Goal: Find specific page/section: Find specific page/section

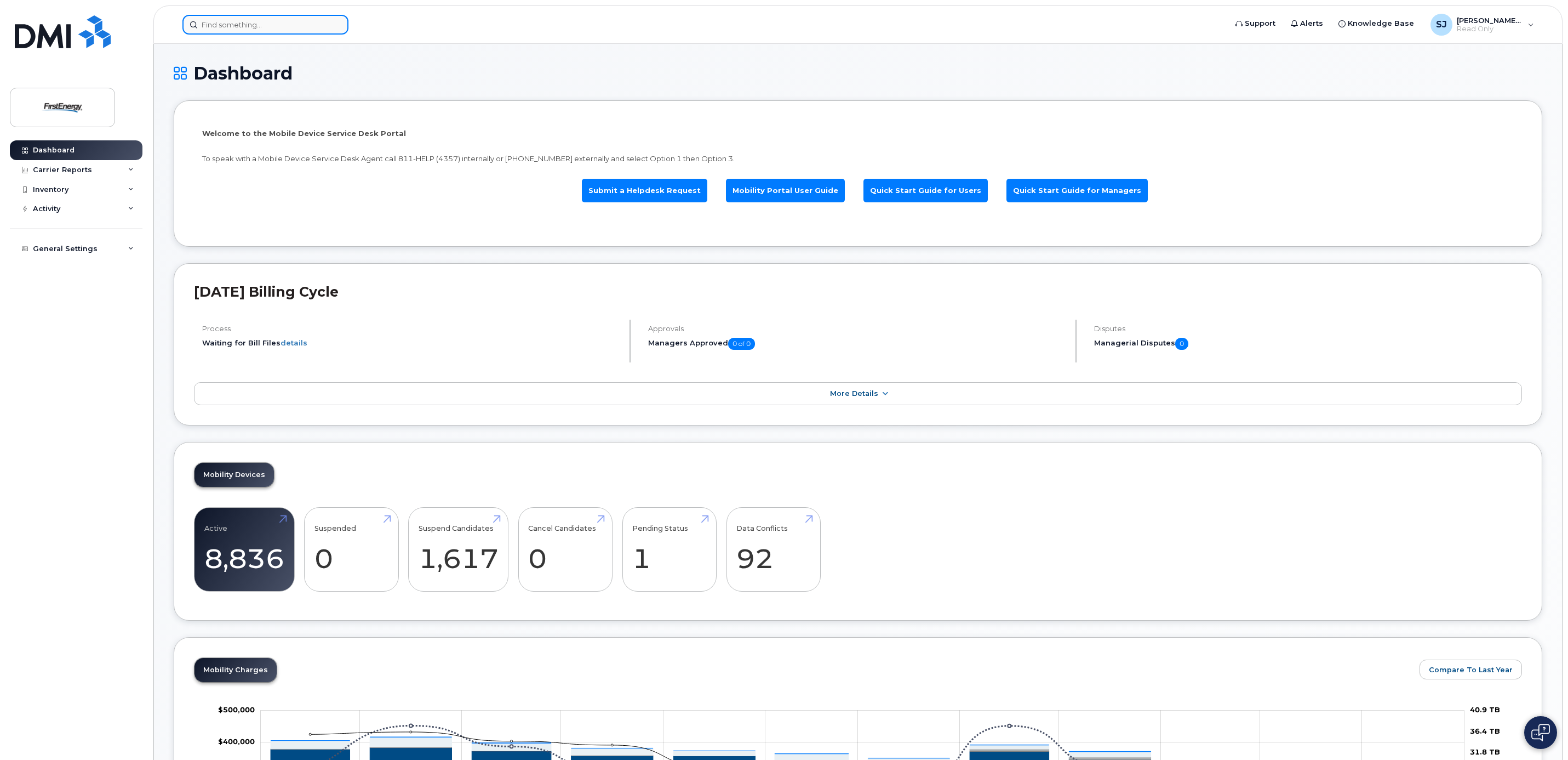
click at [284, 30] on input at bounding box center [265, 24] width 166 height 20
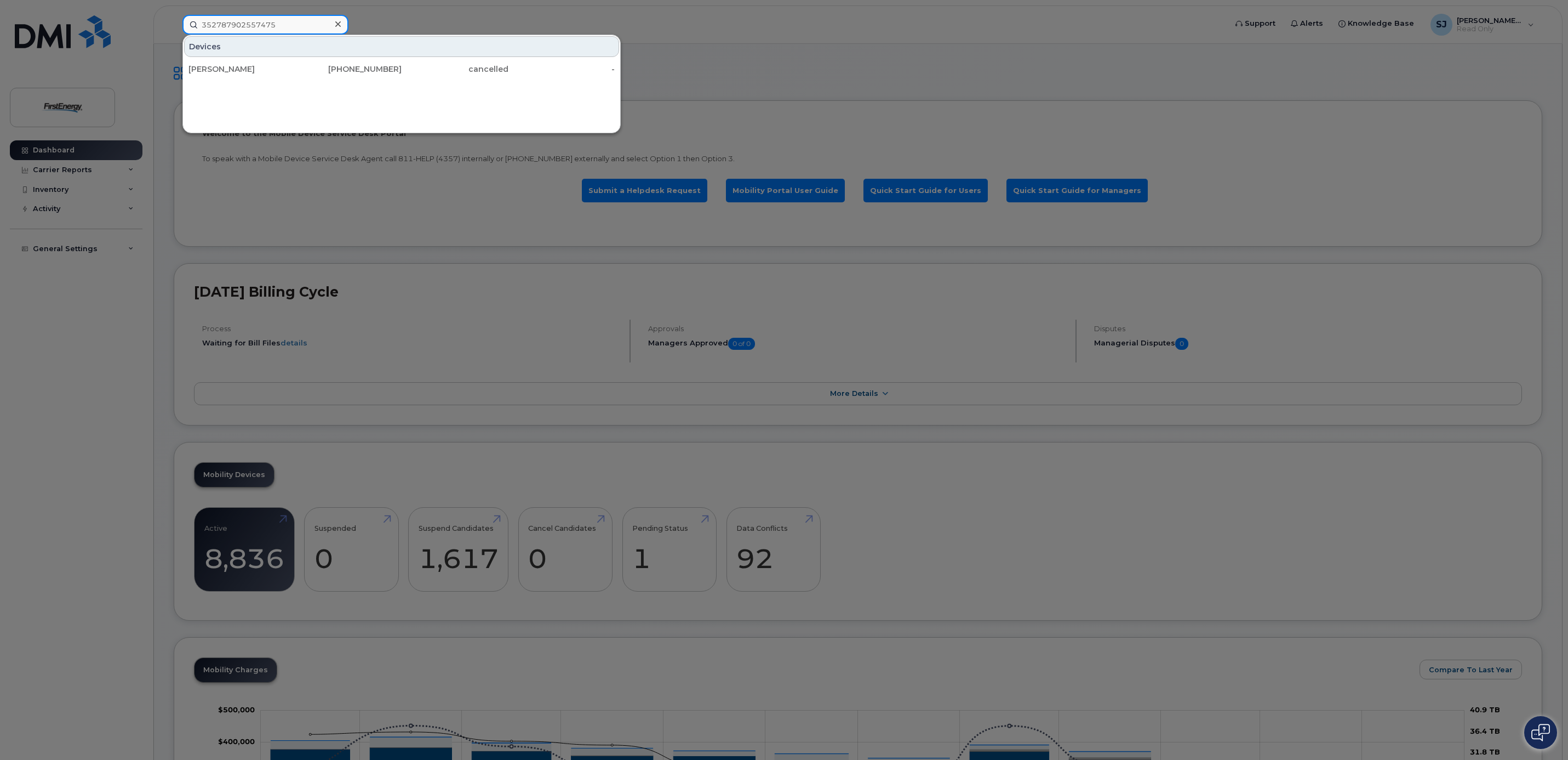
type input "352787902557475"
click at [335, 23] on icon at bounding box center [338, 24] width 5 height 9
click at [281, 27] on input at bounding box center [265, 24] width 166 height 20
type input "3046926335"
click at [336, 21] on icon at bounding box center [338, 24] width 5 height 9
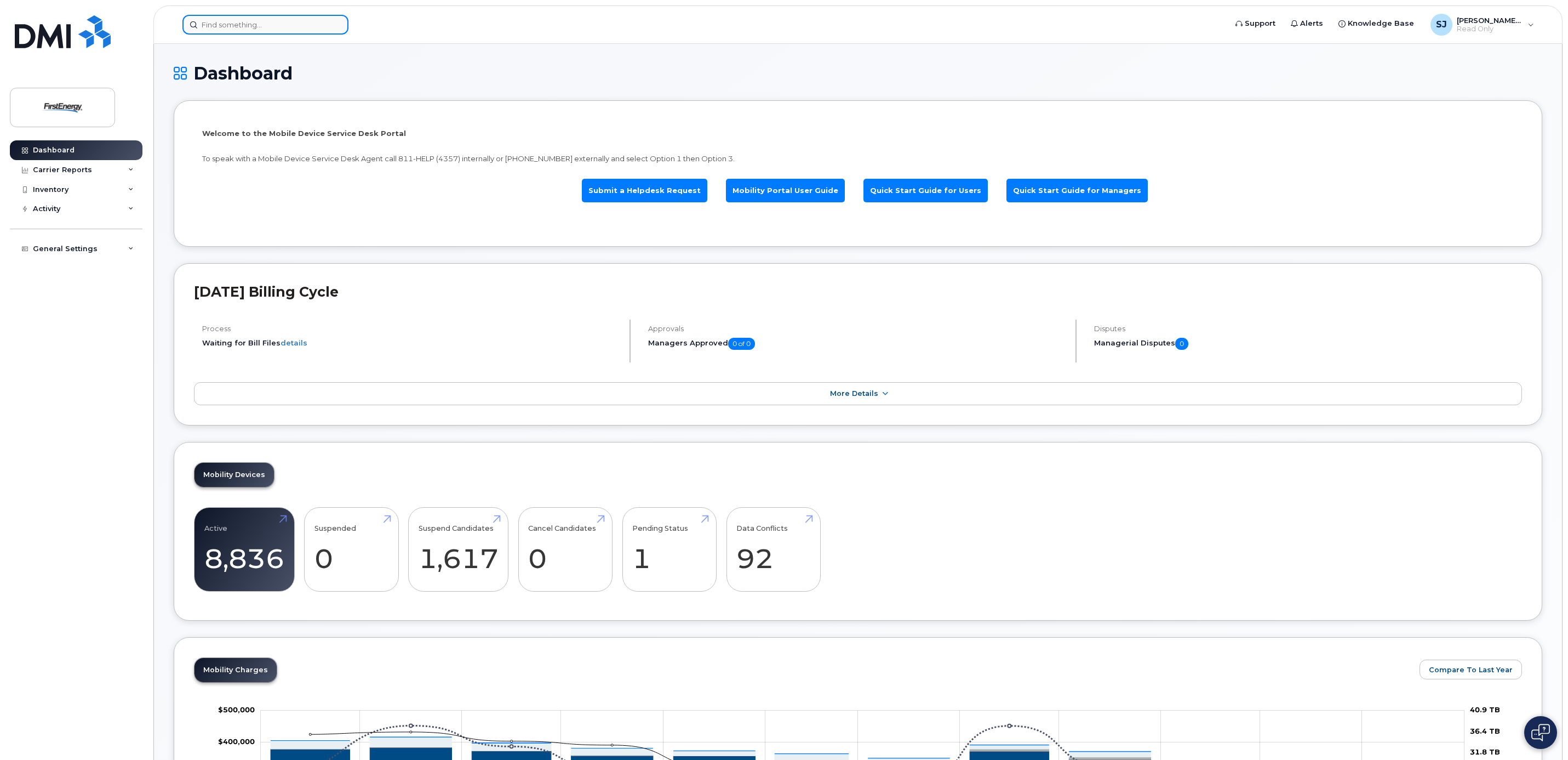
click at [321, 22] on input at bounding box center [265, 24] width 166 height 20
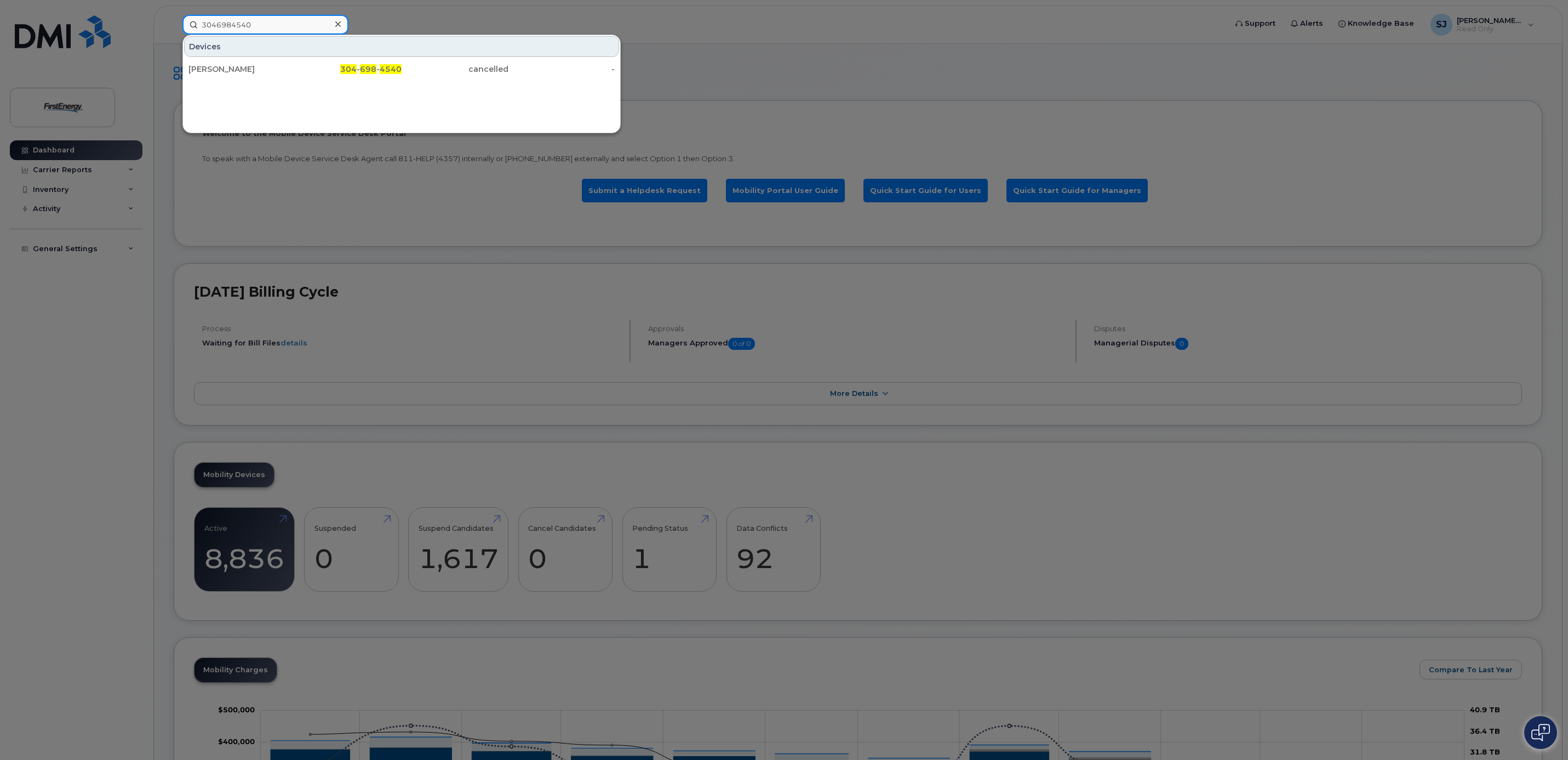
type input "3046984540"
click at [270, 11] on div at bounding box center [784, 380] width 1568 height 760
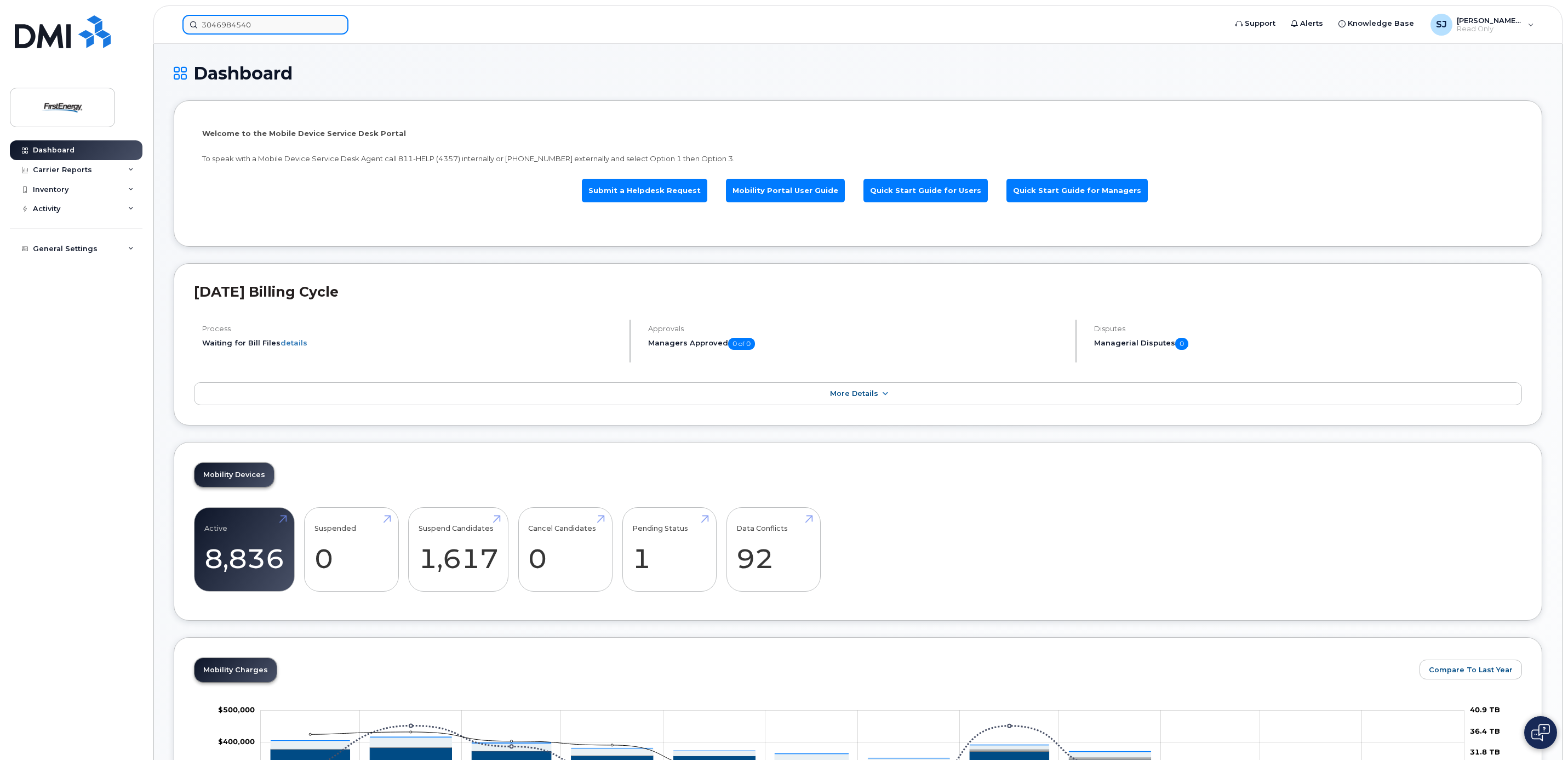
click at [334, 23] on div "3046984540" at bounding box center [265, 24] width 166 height 20
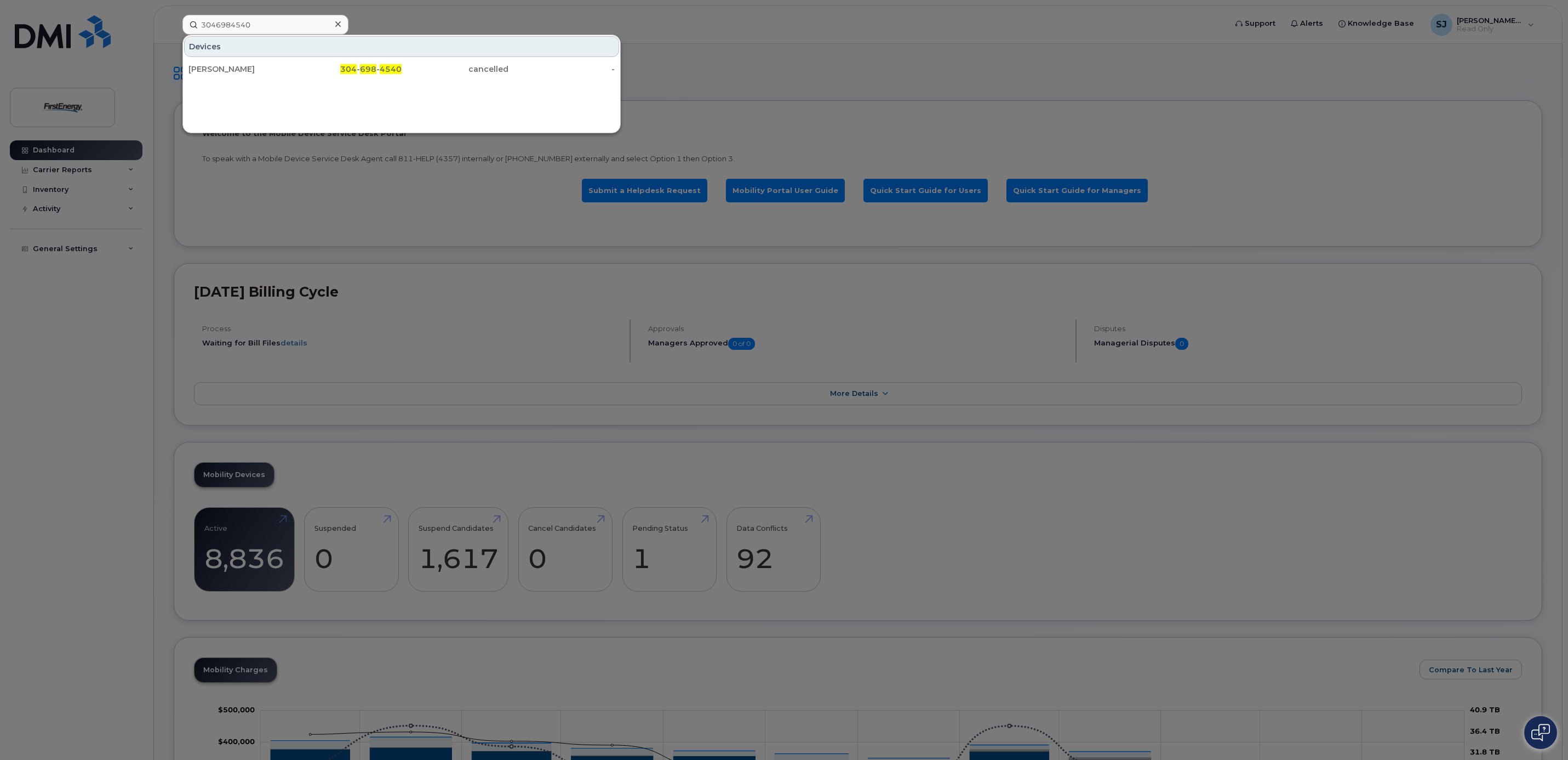
click at [334, 23] on div at bounding box center [338, 24] width 16 height 16
click at [334, 23] on div at bounding box center [265, 24] width 166 height 20
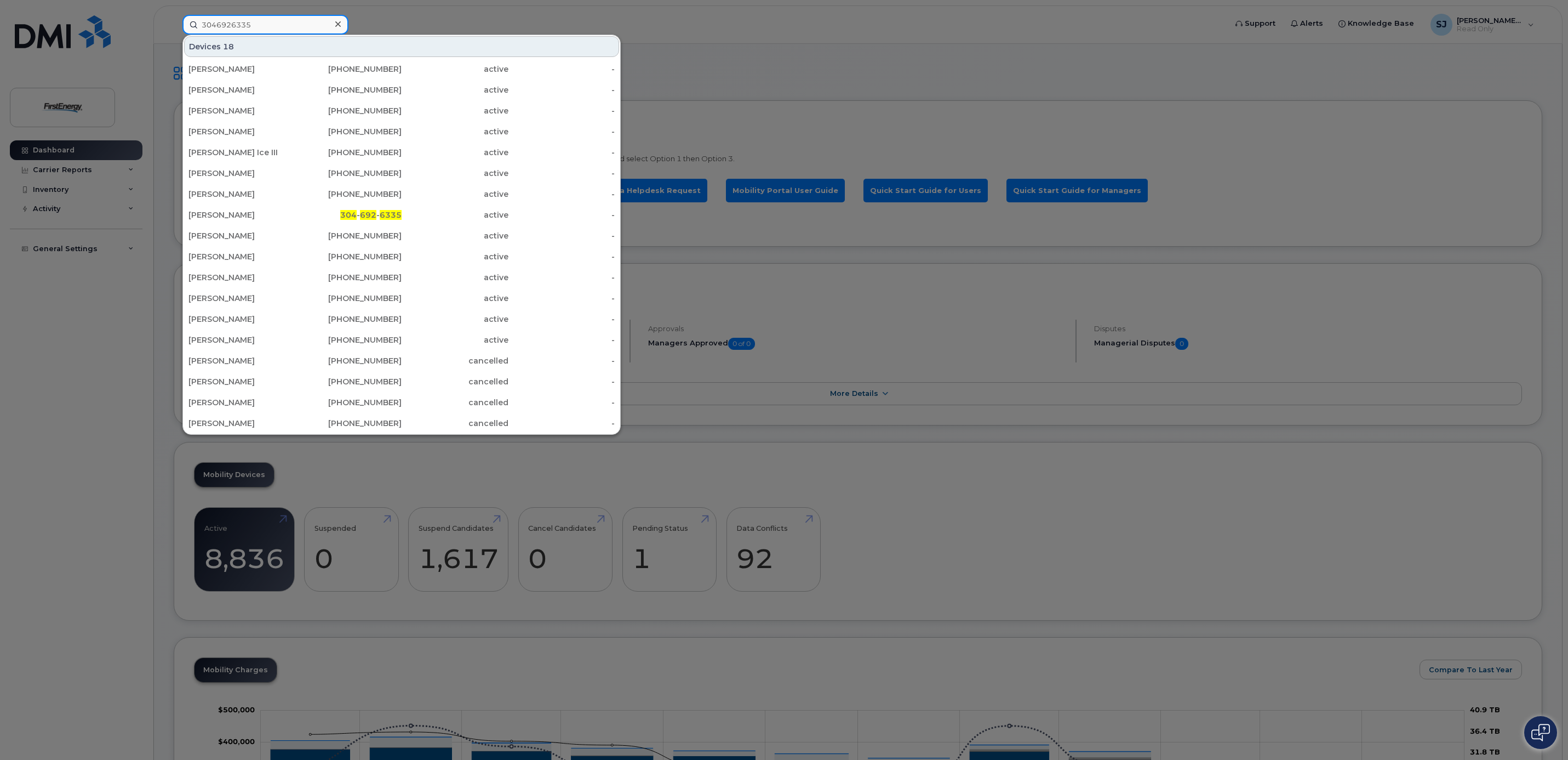
type input "3046926335"
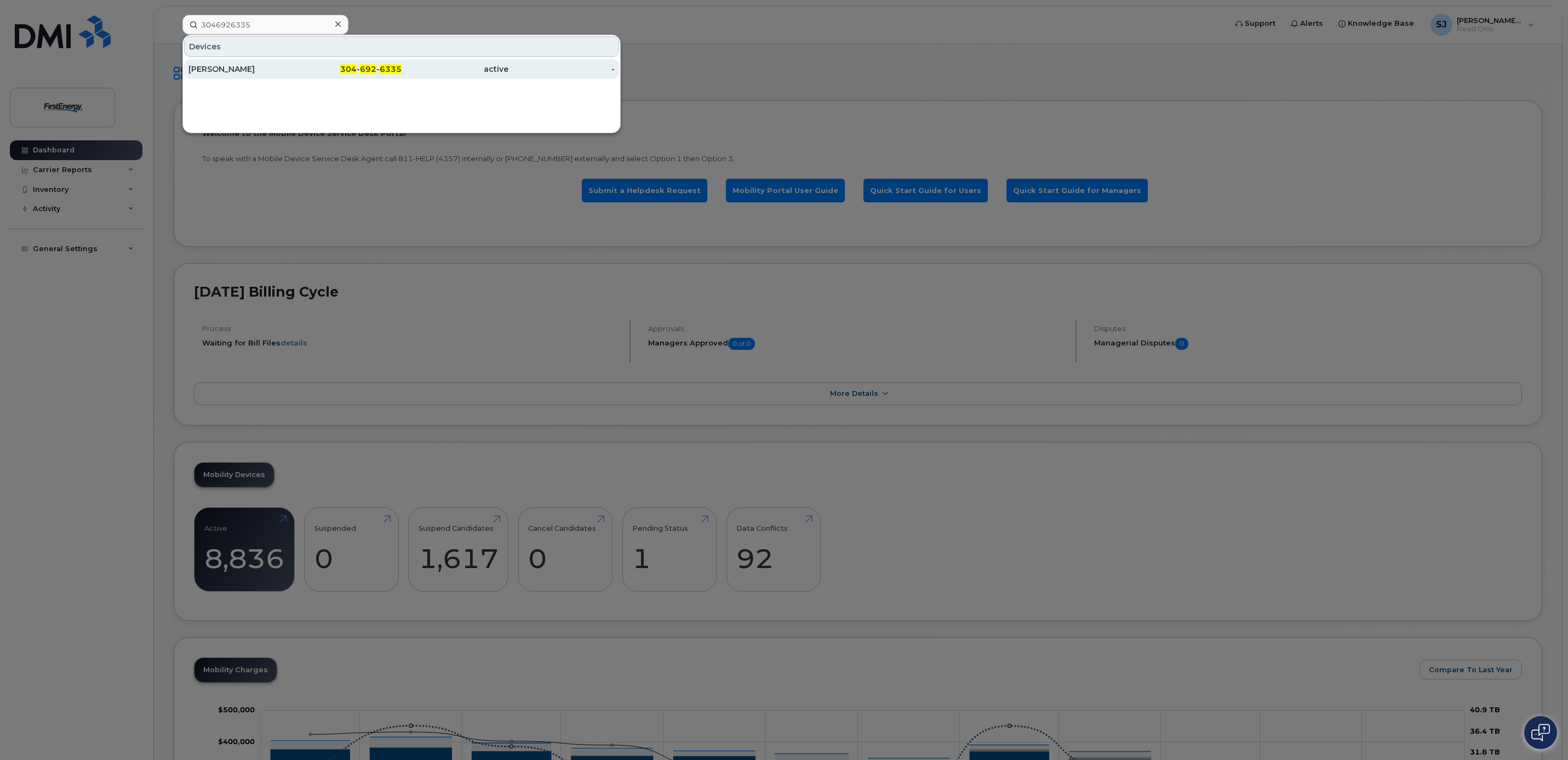
click at [239, 66] on div "Duane A Chase" at bounding box center [242, 69] width 107 height 11
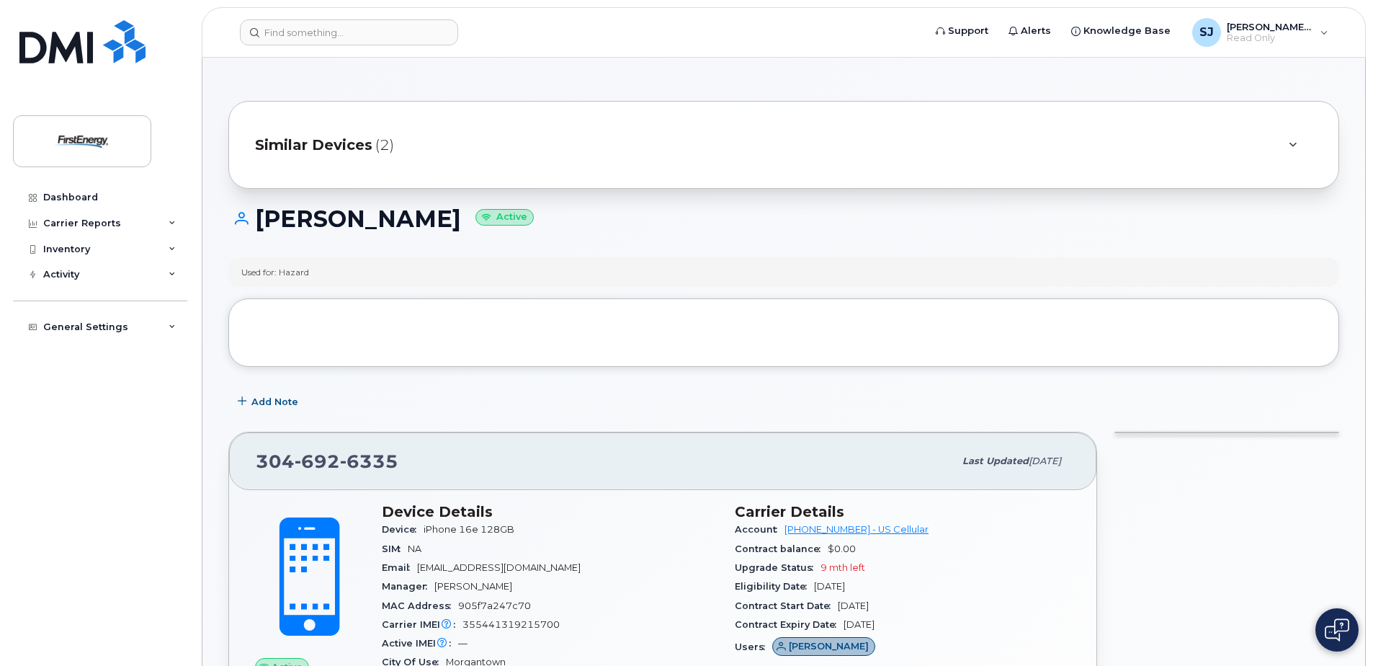
click at [1290, 143] on icon at bounding box center [1293, 145] width 8 height 9
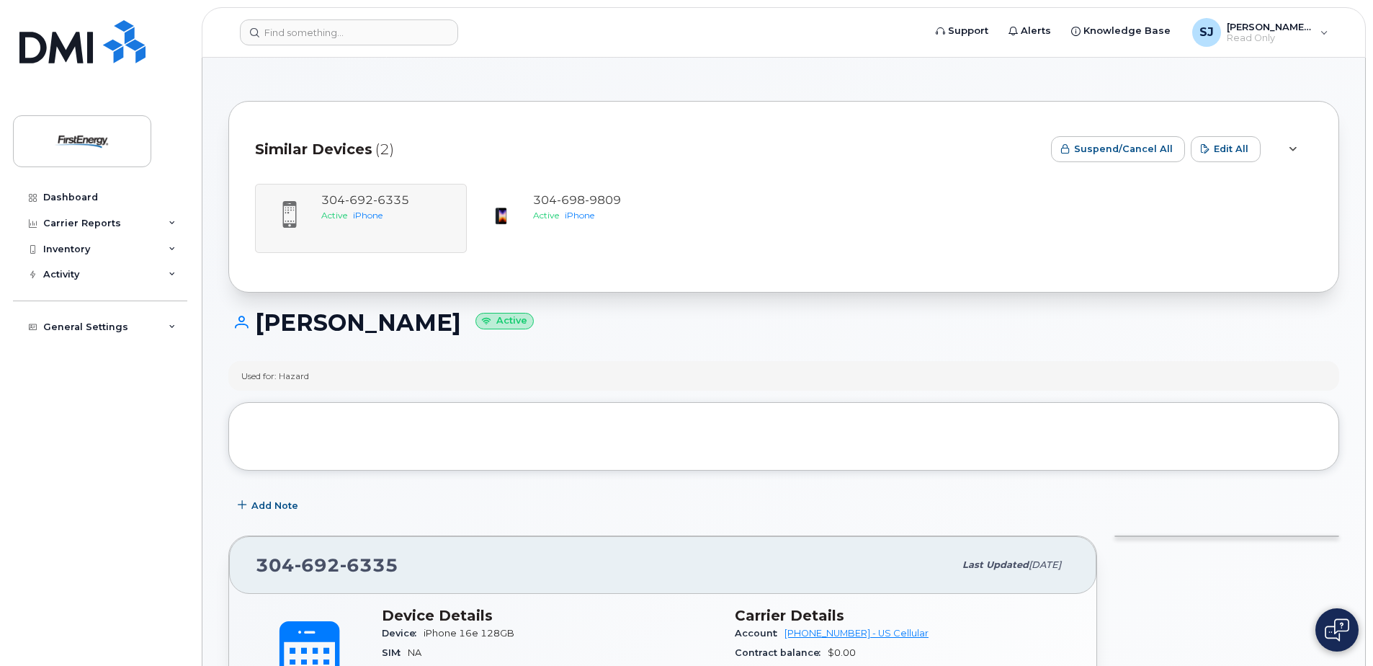
click at [476, 322] on small "Active" at bounding box center [505, 321] width 58 height 17
click at [1288, 151] on div at bounding box center [1292, 149] width 17 height 17
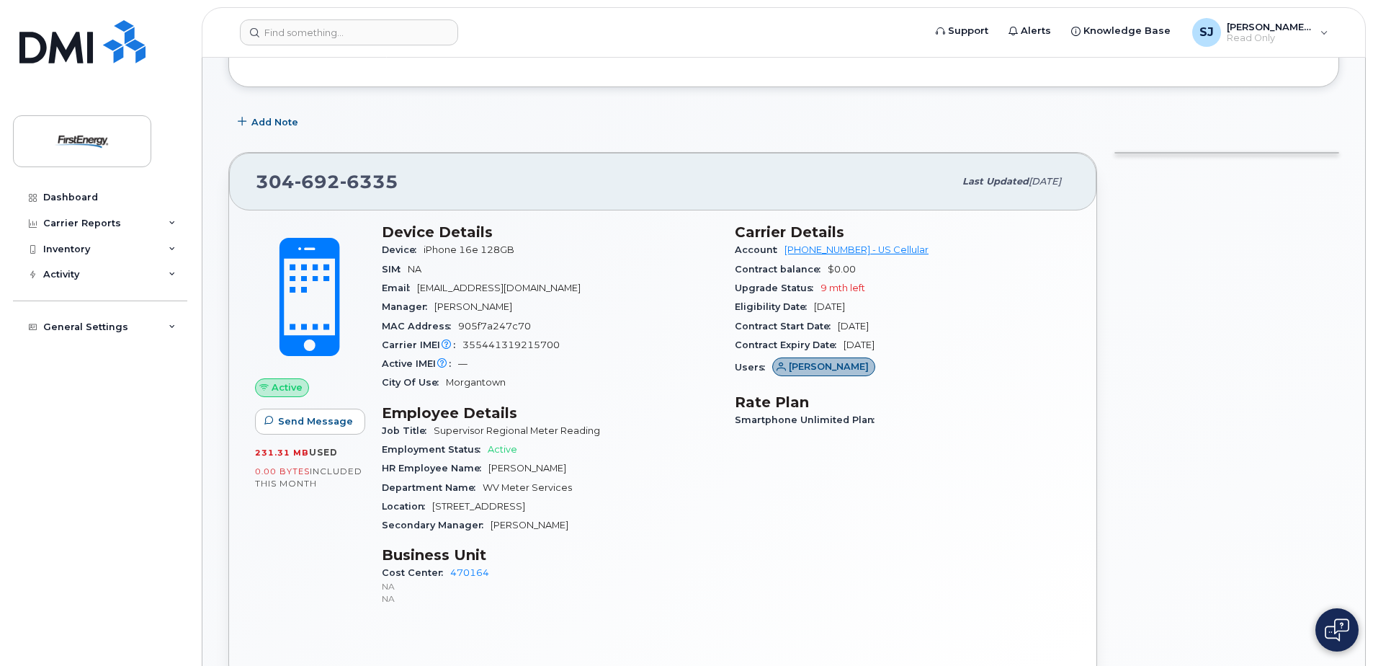
scroll to position [288, 0]
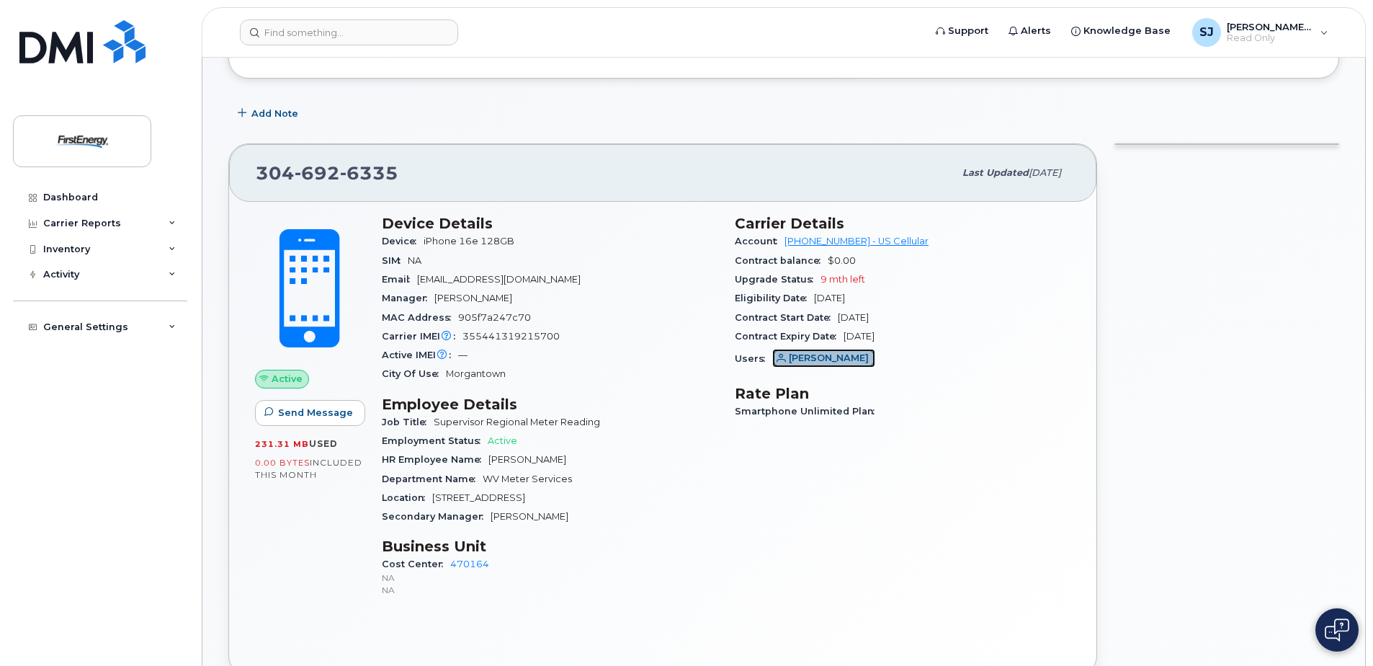
click at [810, 355] on span "Duane Chase" at bounding box center [829, 358] width 80 height 14
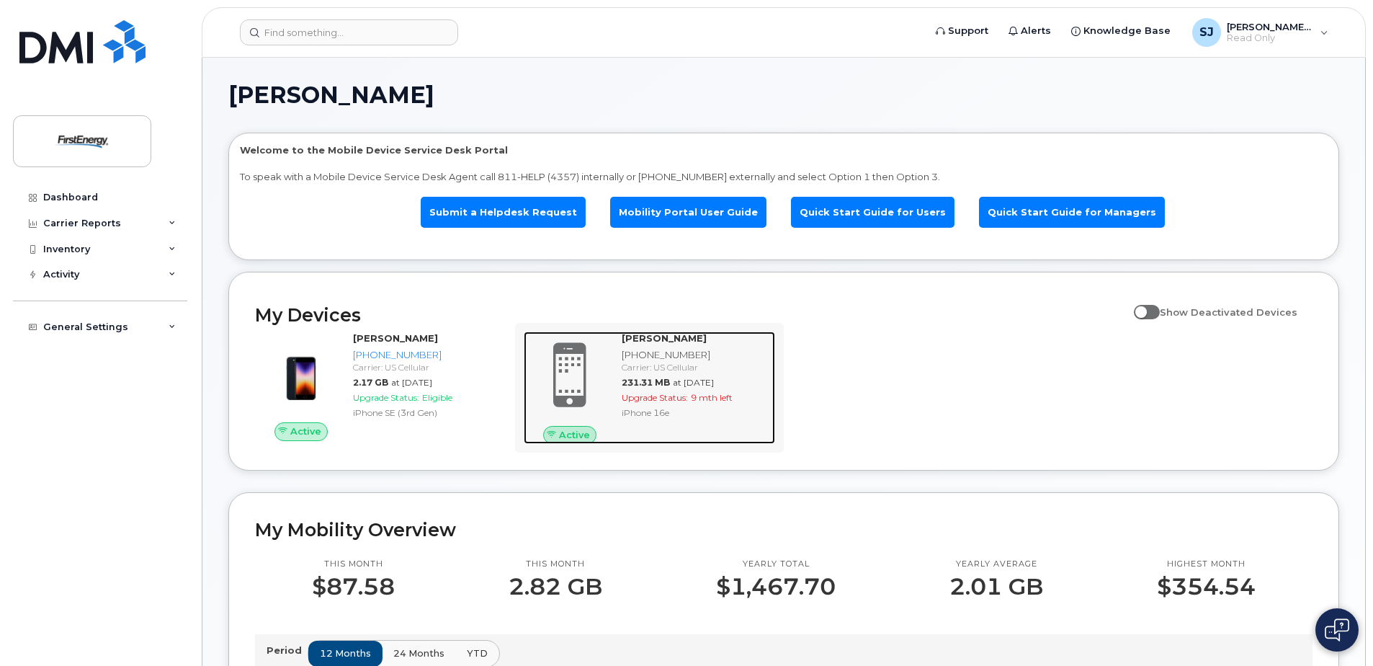
click at [728, 398] on span "9 mth left" at bounding box center [712, 397] width 42 height 11
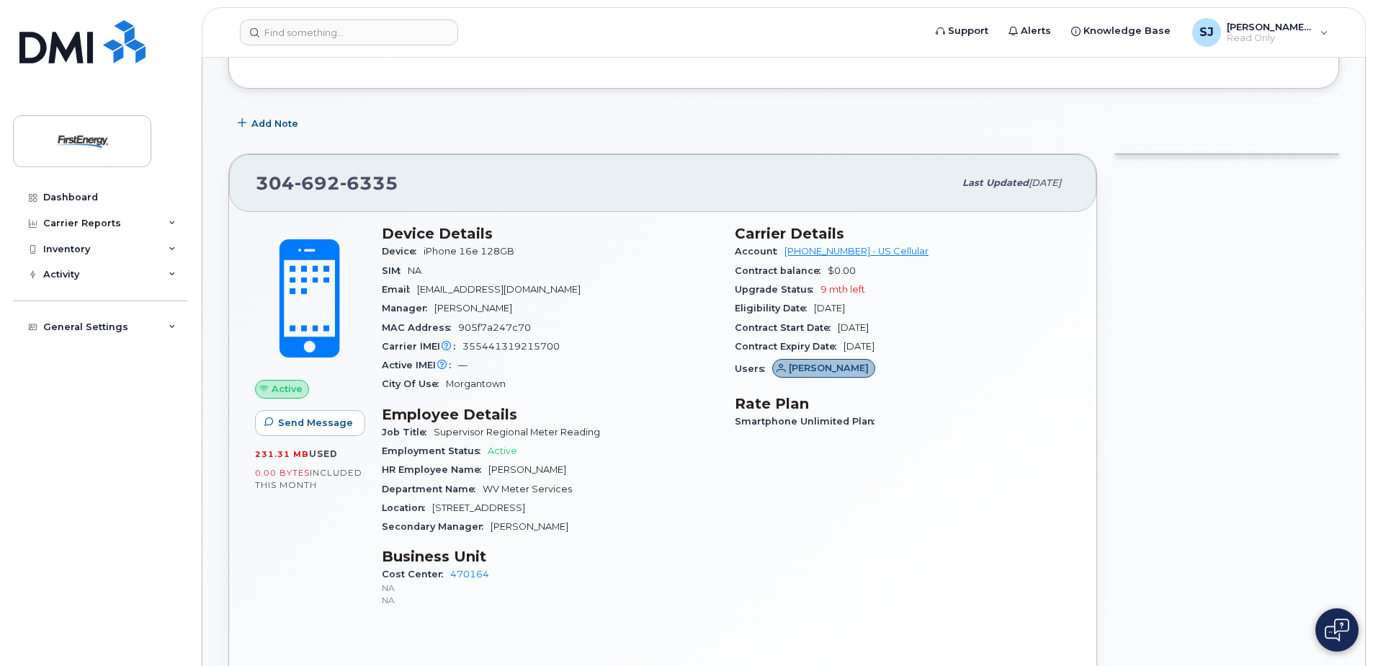
scroll to position [288, 0]
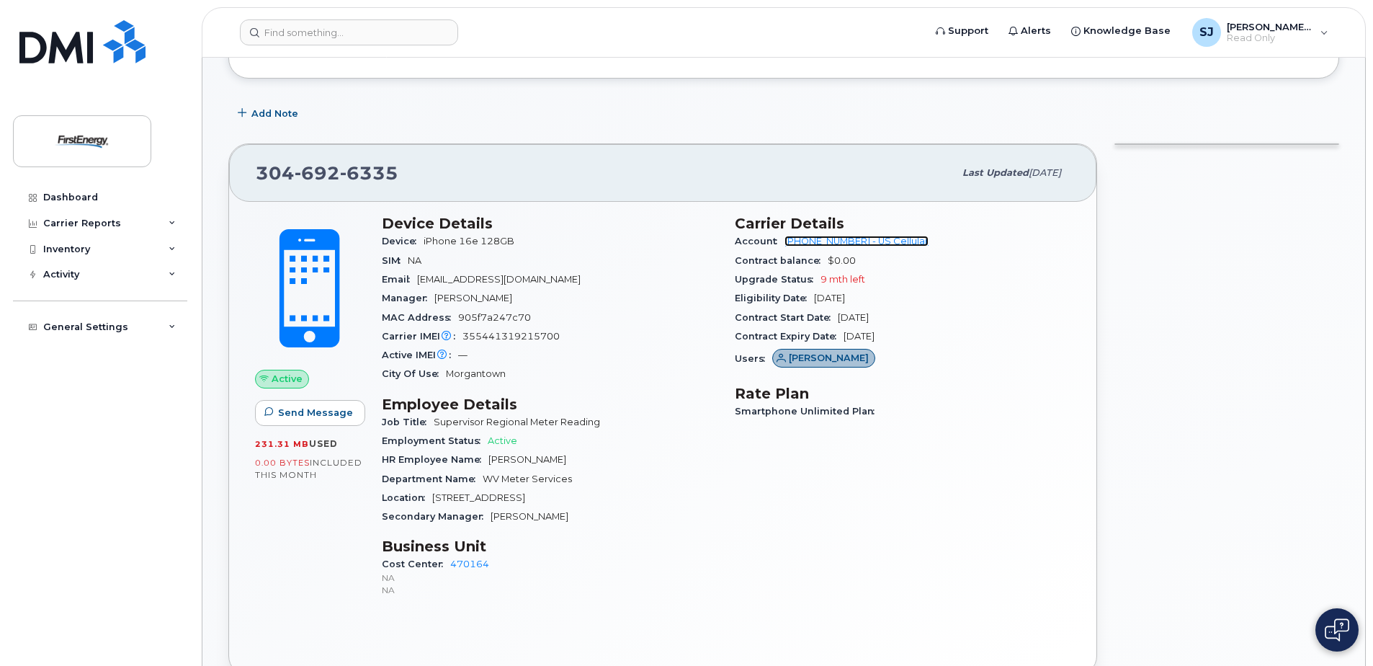
click at [824, 238] on link "175300282 - US Cellular" at bounding box center [857, 241] width 144 height 11
click at [354, 171] on span "6335" at bounding box center [369, 173] width 58 height 22
click at [171, 329] on icon at bounding box center [172, 327] width 7 height 7
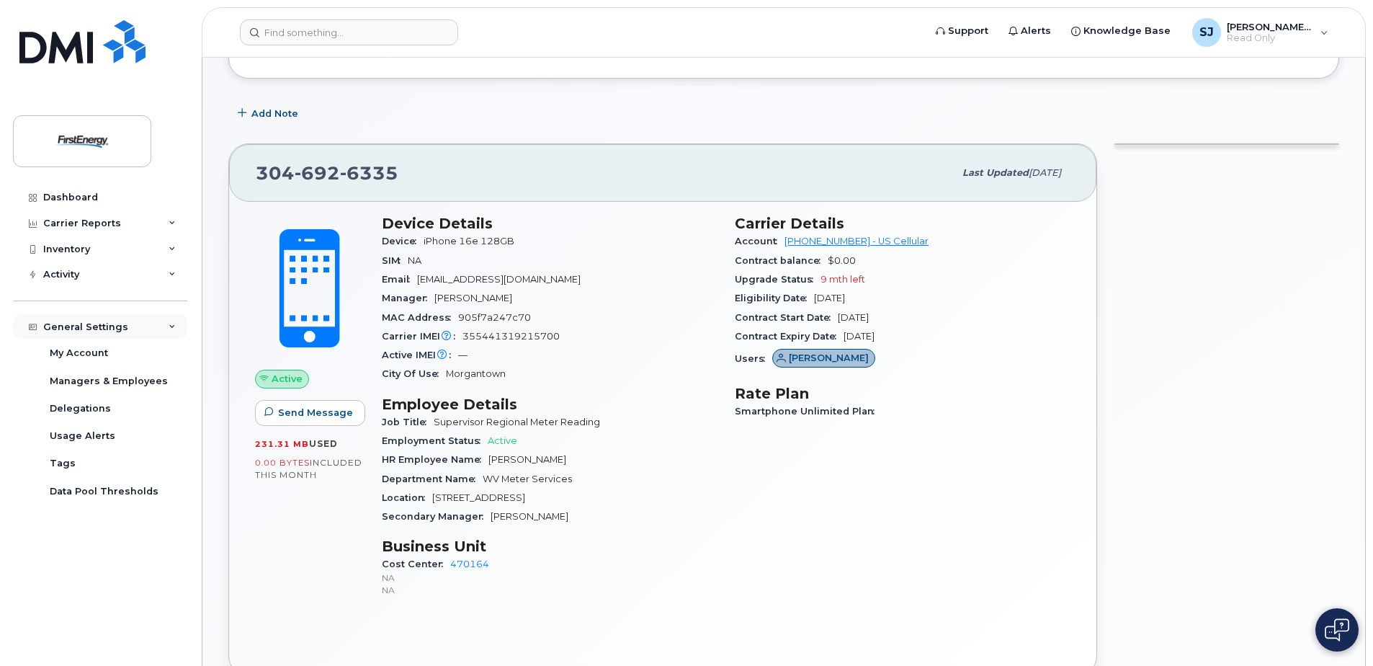
click at [171, 329] on icon at bounding box center [172, 327] width 7 height 7
click at [175, 277] on icon at bounding box center [172, 274] width 7 height 7
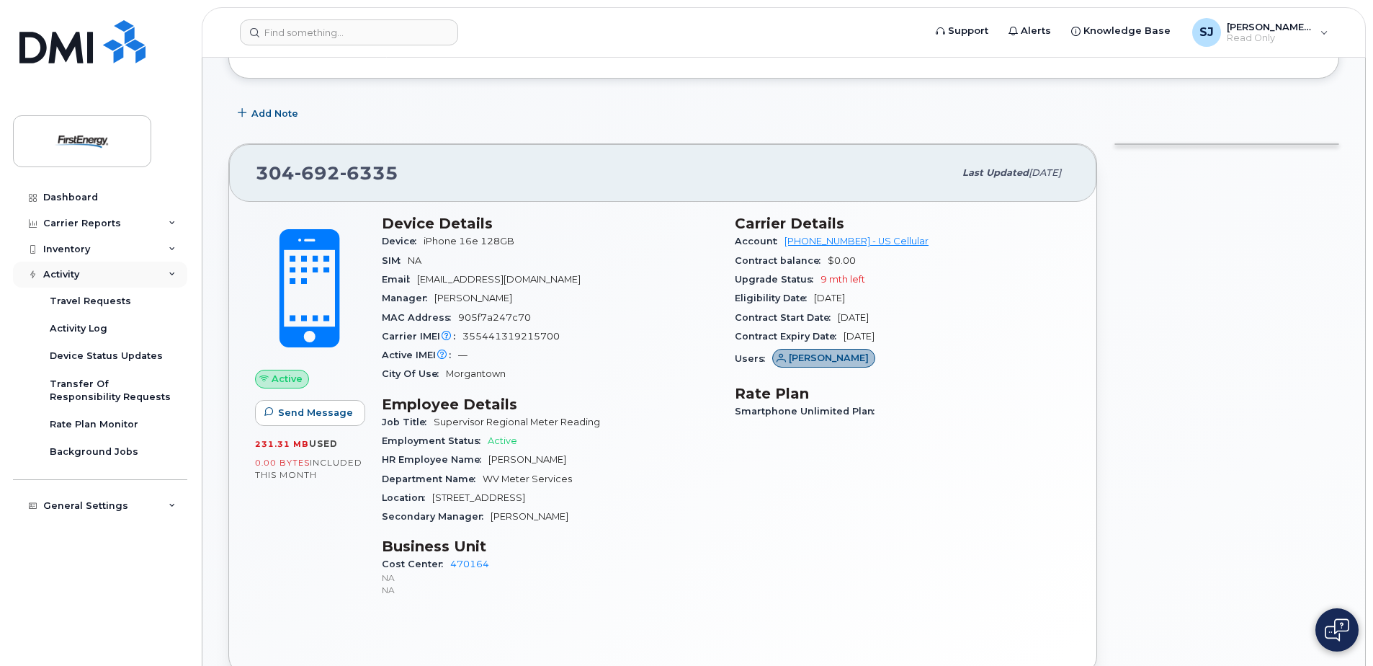
click at [175, 277] on icon at bounding box center [172, 274] width 7 height 7
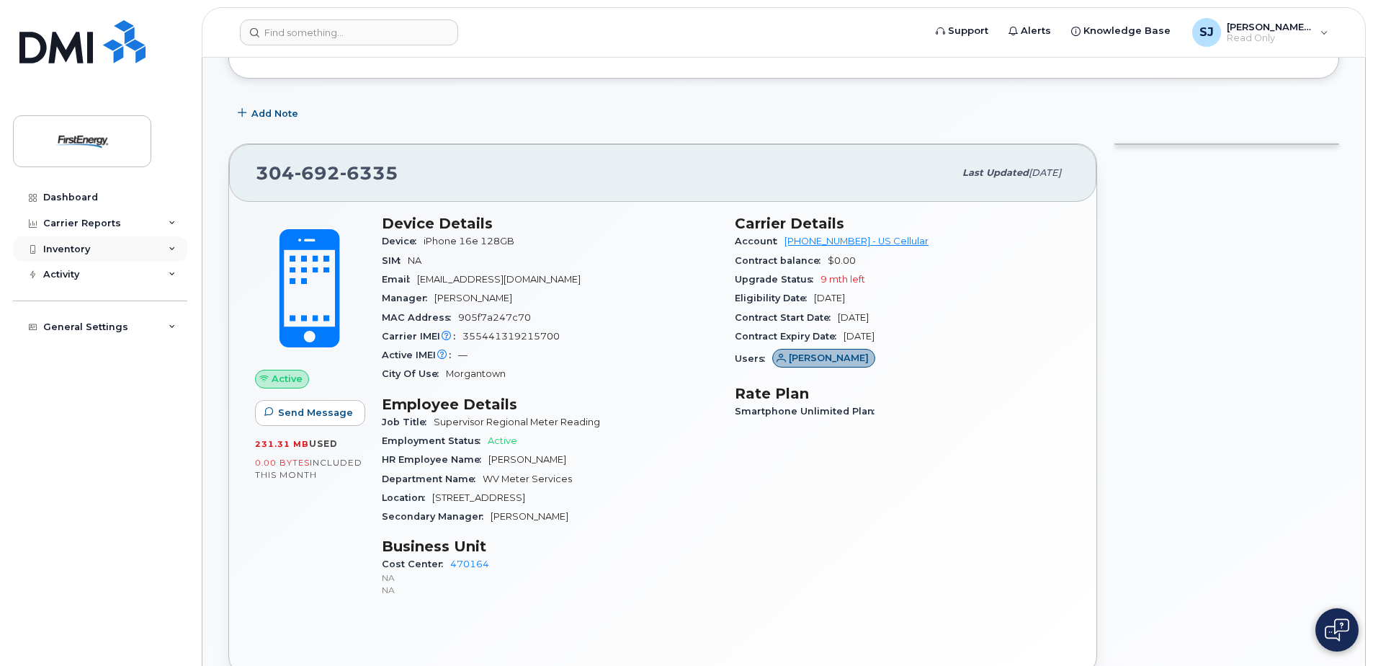
click at [174, 254] on div "Inventory" at bounding box center [100, 249] width 174 height 26
click at [174, 253] on div "Inventory" at bounding box center [100, 249] width 174 height 26
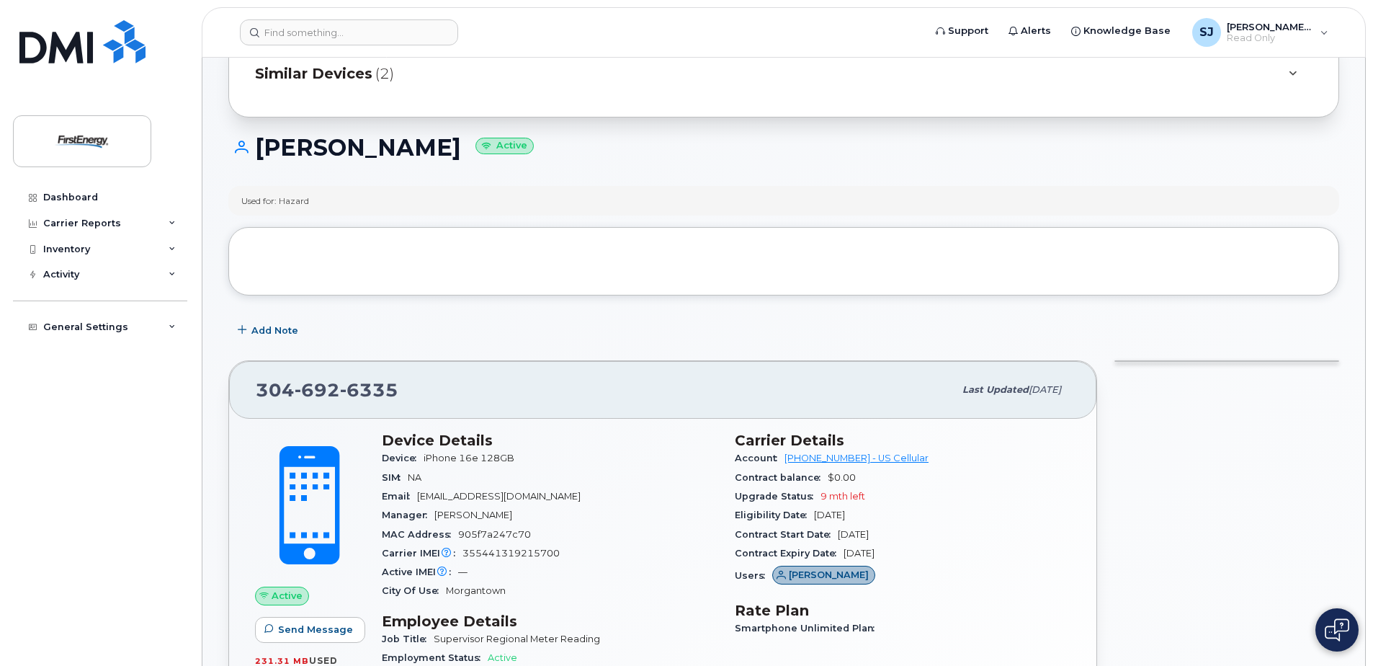
scroll to position [0, 0]
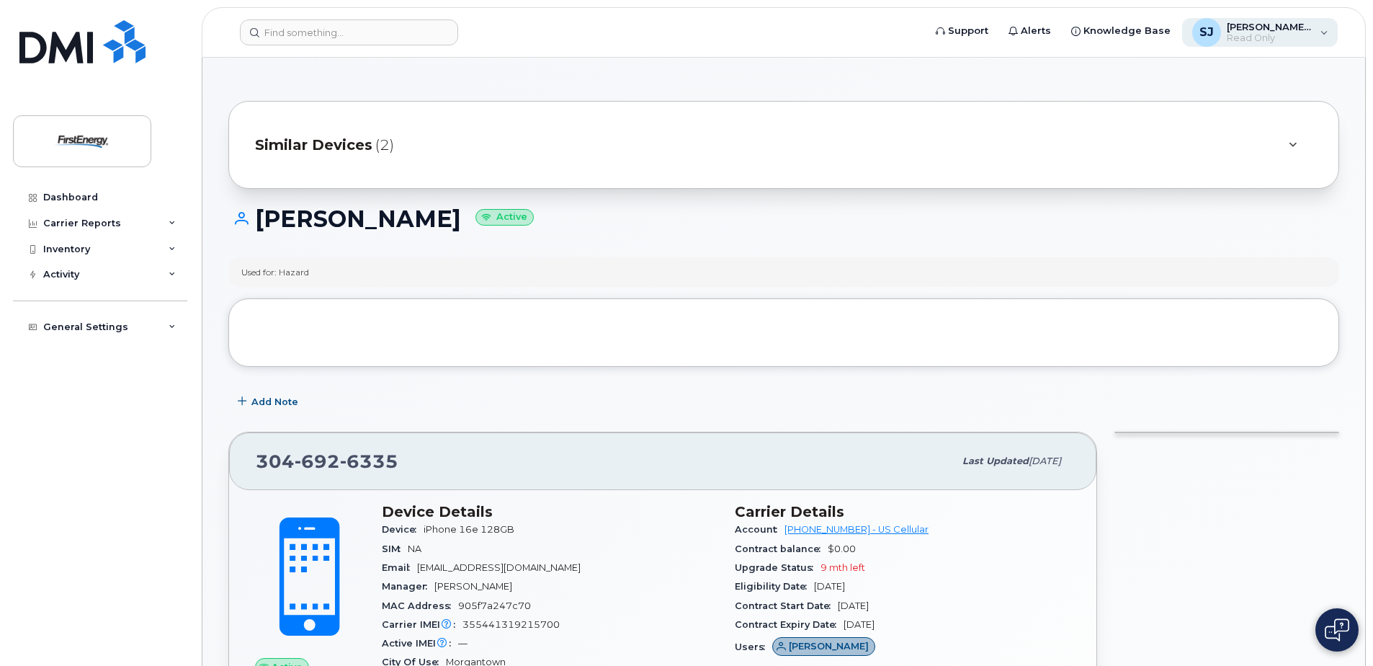
click at [1320, 38] on div "SJ Smith Jr, Allen E Read Only" at bounding box center [1260, 32] width 156 height 29
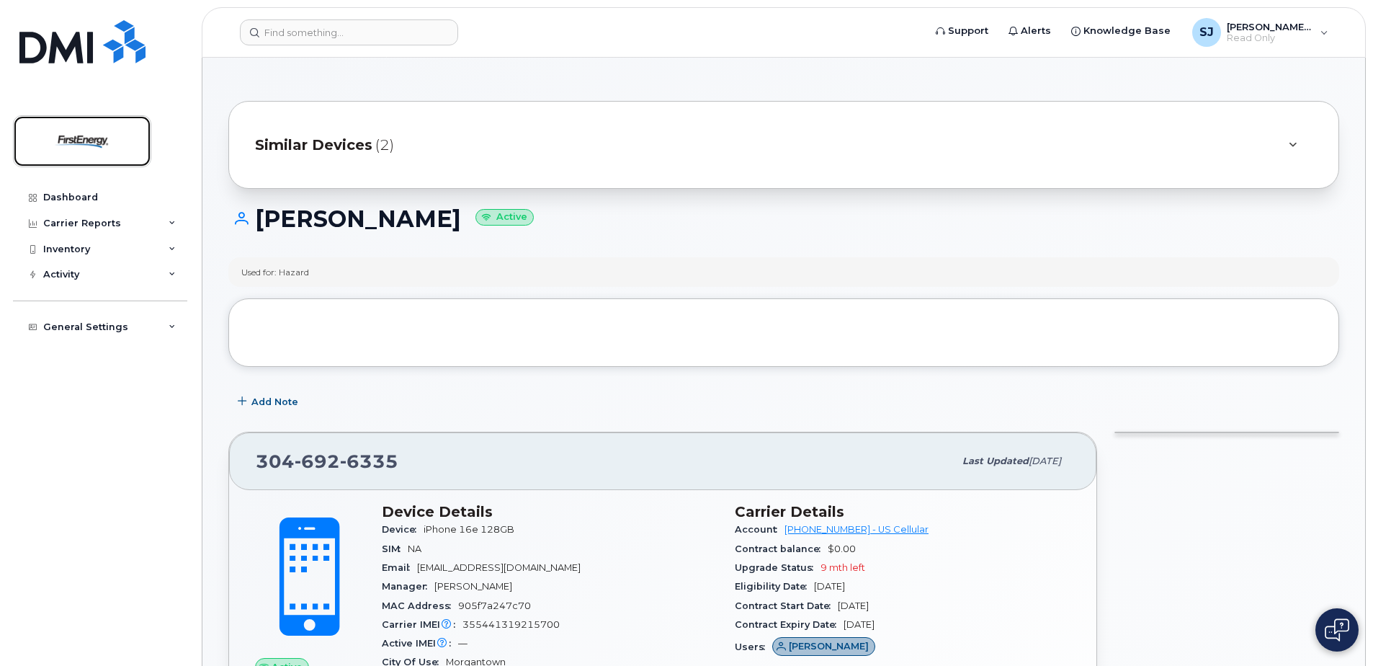
click at [98, 137] on img at bounding box center [82, 141] width 111 height 42
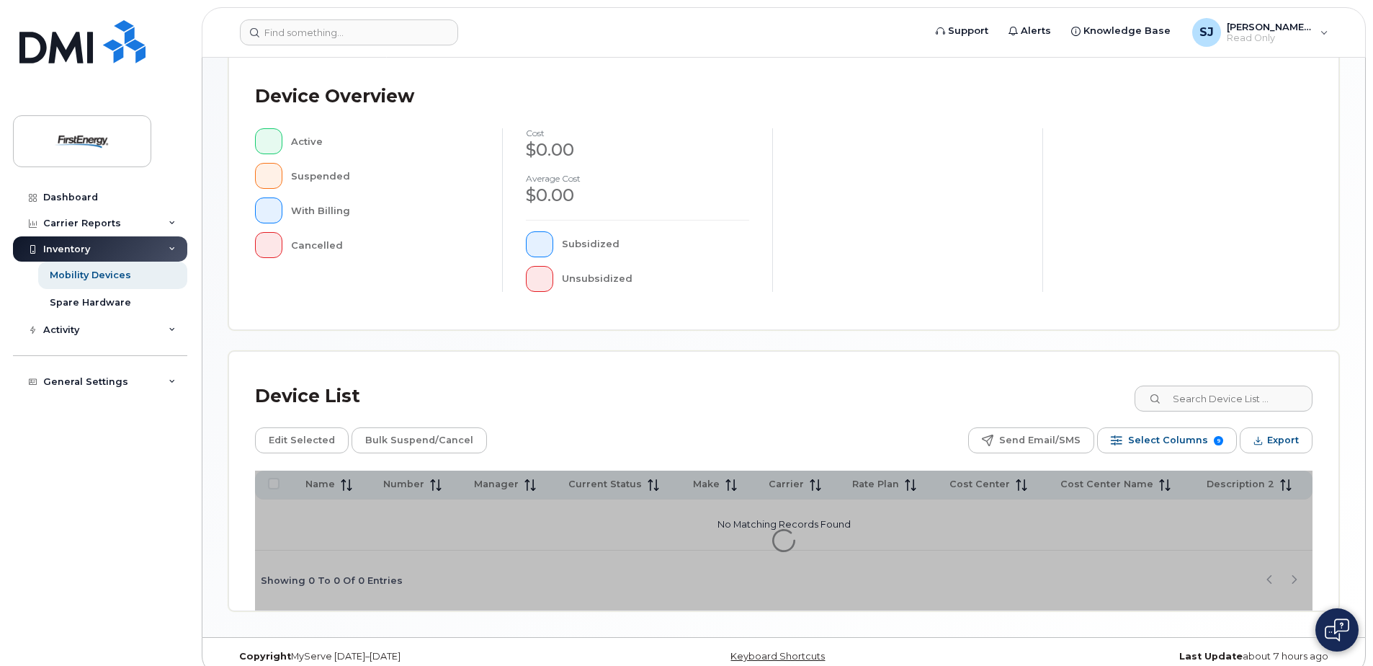
scroll to position [325, 0]
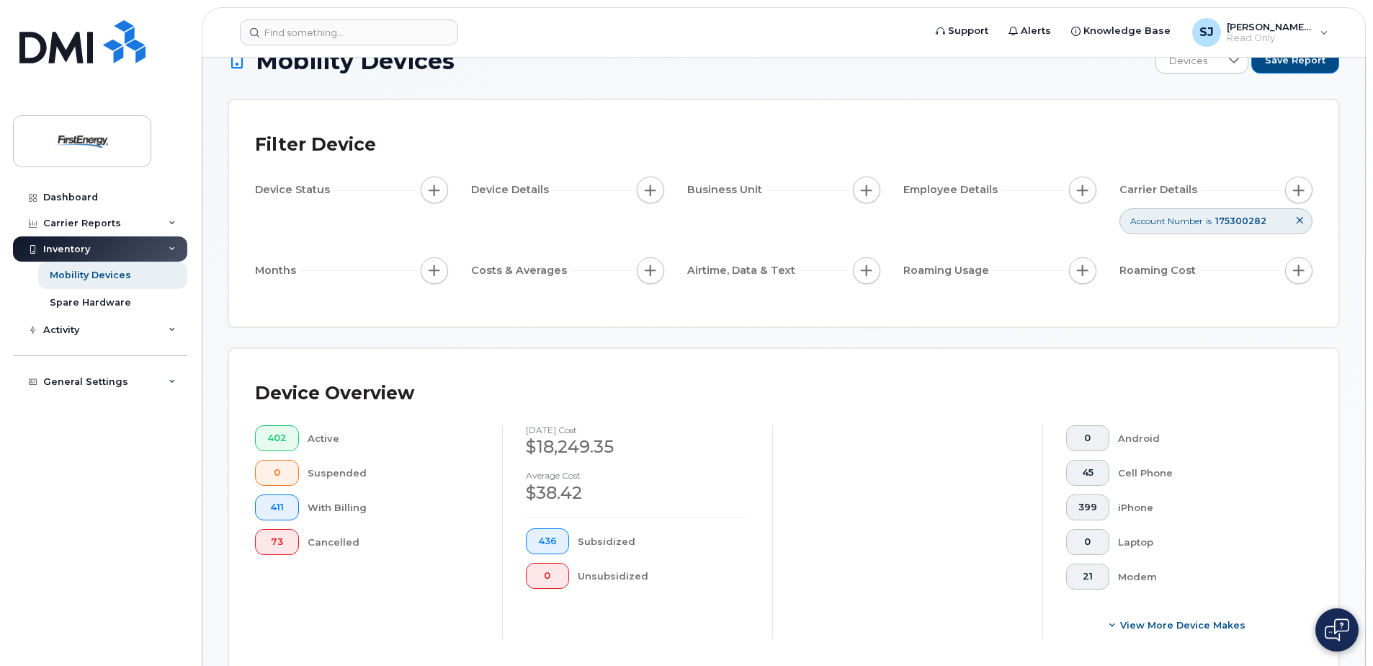
scroll to position [18, 0]
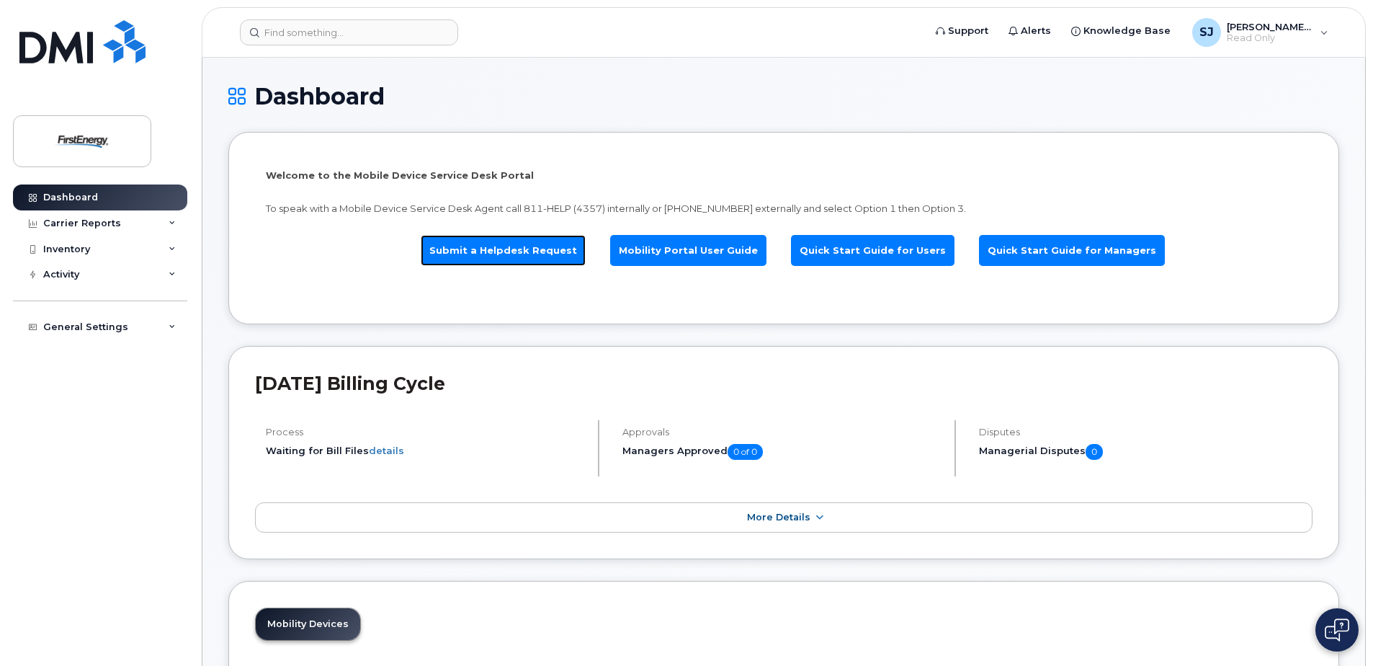
click at [537, 251] on link "Submit a Helpdesk Request" at bounding box center [503, 250] width 165 height 31
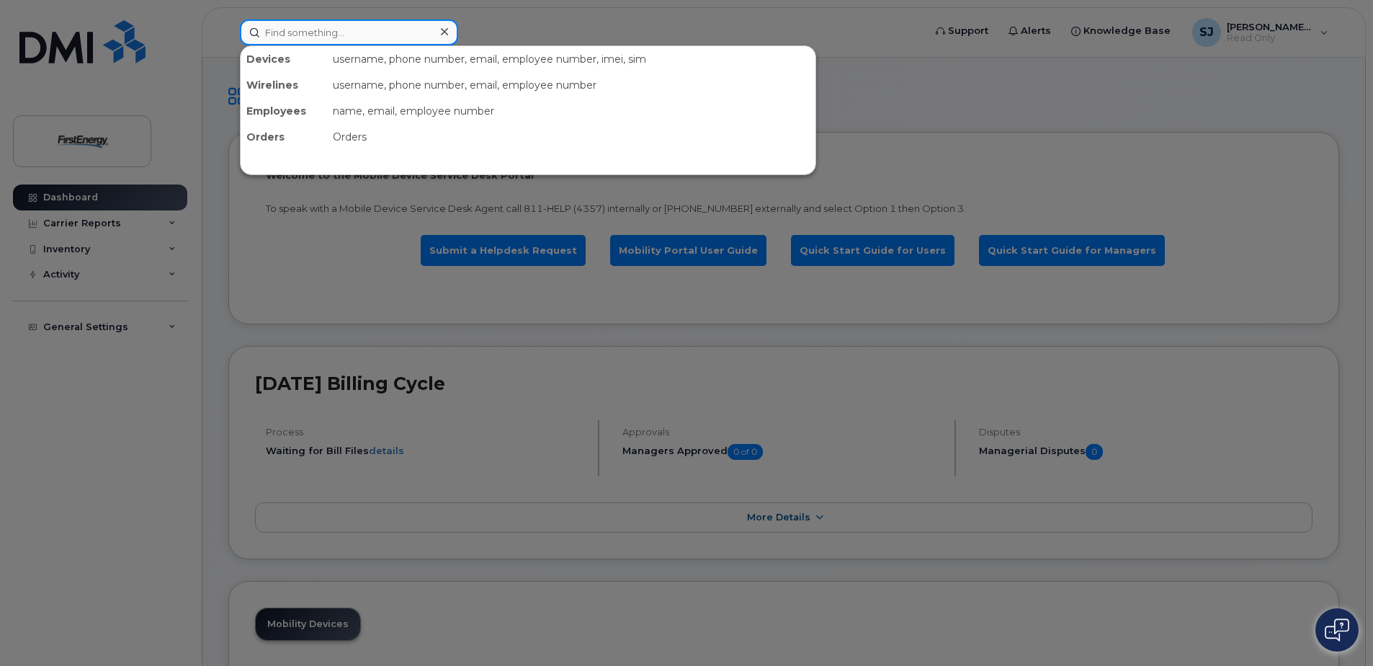
click at [309, 30] on input at bounding box center [349, 32] width 218 height 26
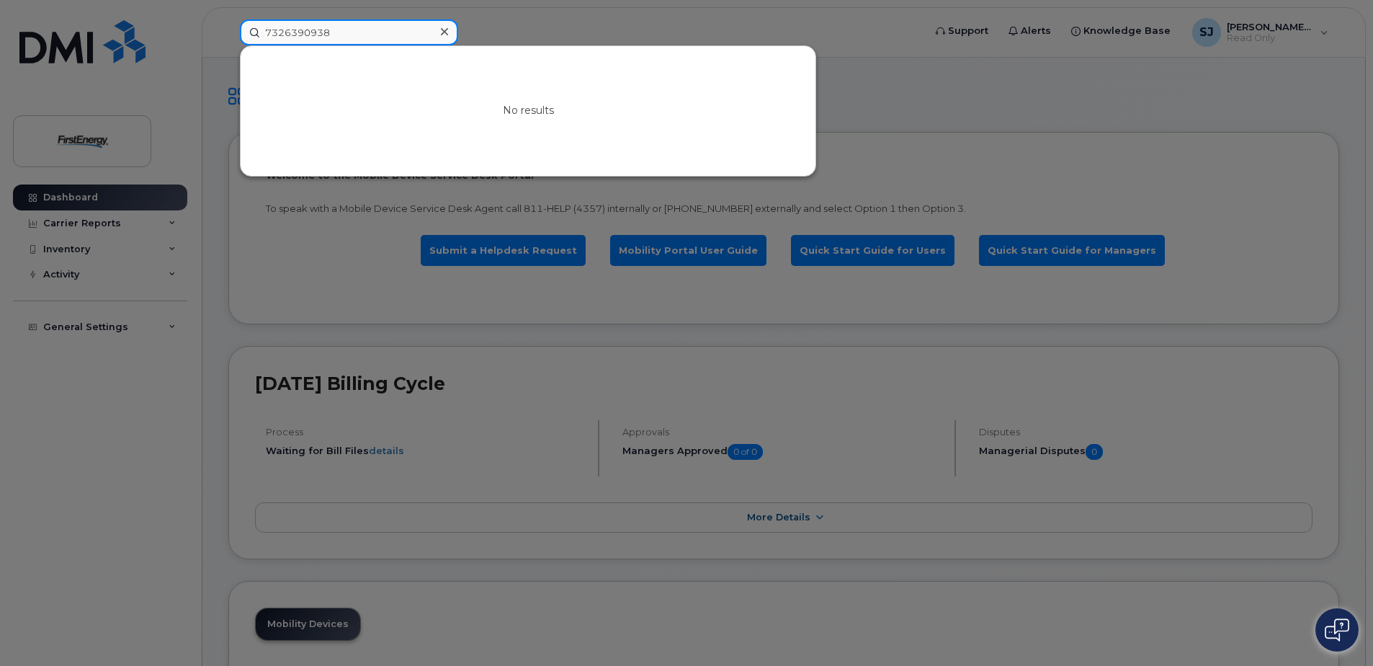
click at [347, 35] on input "7326390938" at bounding box center [349, 32] width 218 height 26
type input "7326390938"
click at [444, 32] on icon at bounding box center [444, 31] width 7 height 7
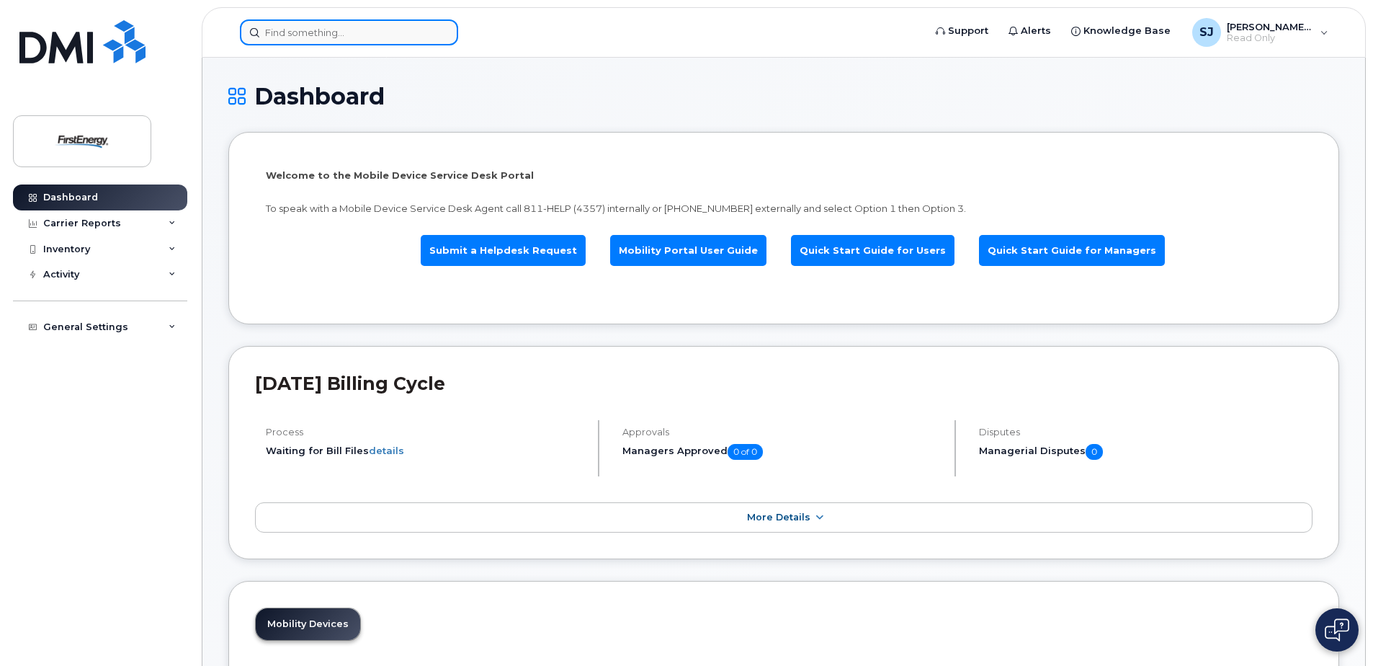
click at [395, 30] on input at bounding box center [349, 32] width 218 height 26
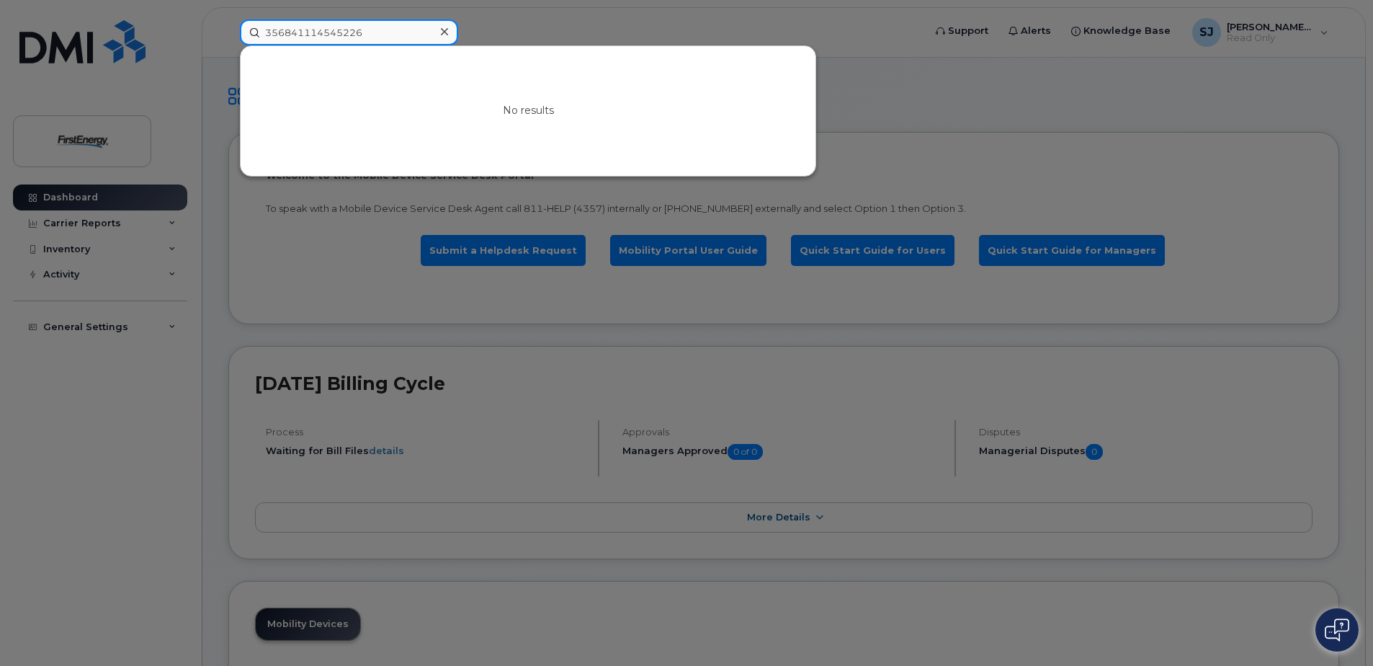
click at [344, 32] on input "356841114545226" at bounding box center [349, 32] width 218 height 26
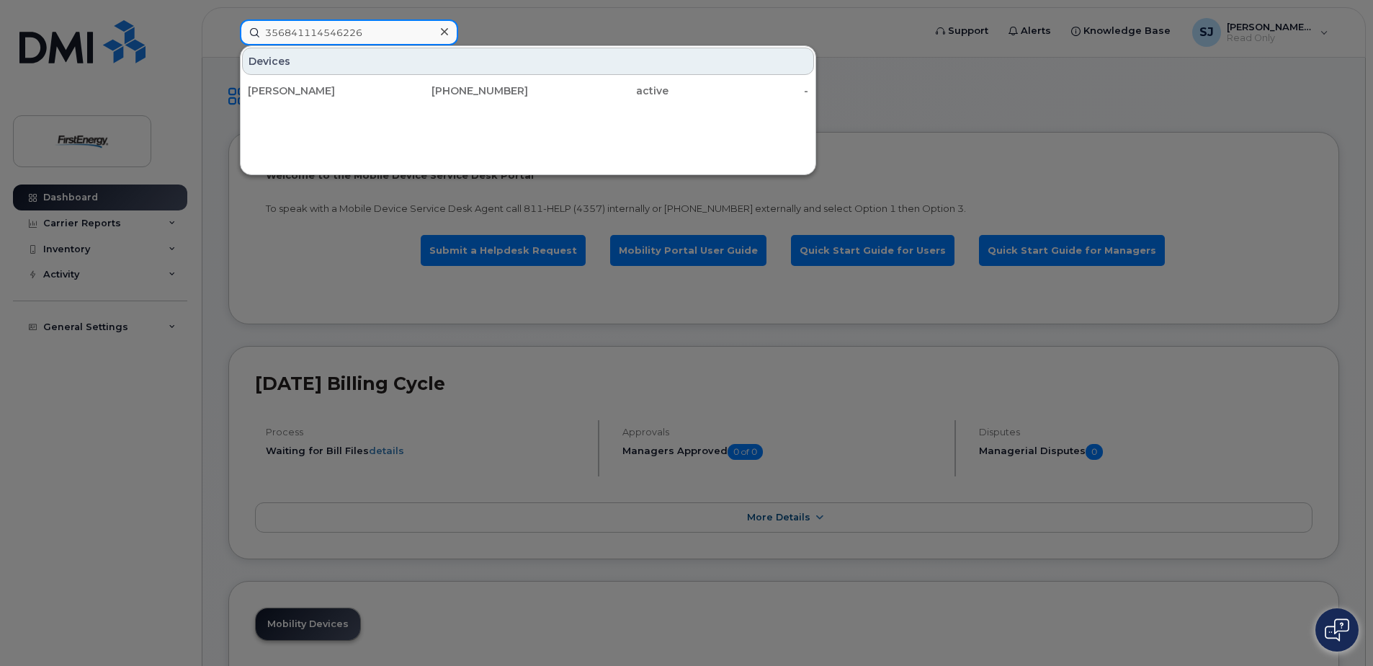
type input "356841114546226"
click at [286, 297] on div at bounding box center [686, 333] width 1373 height 666
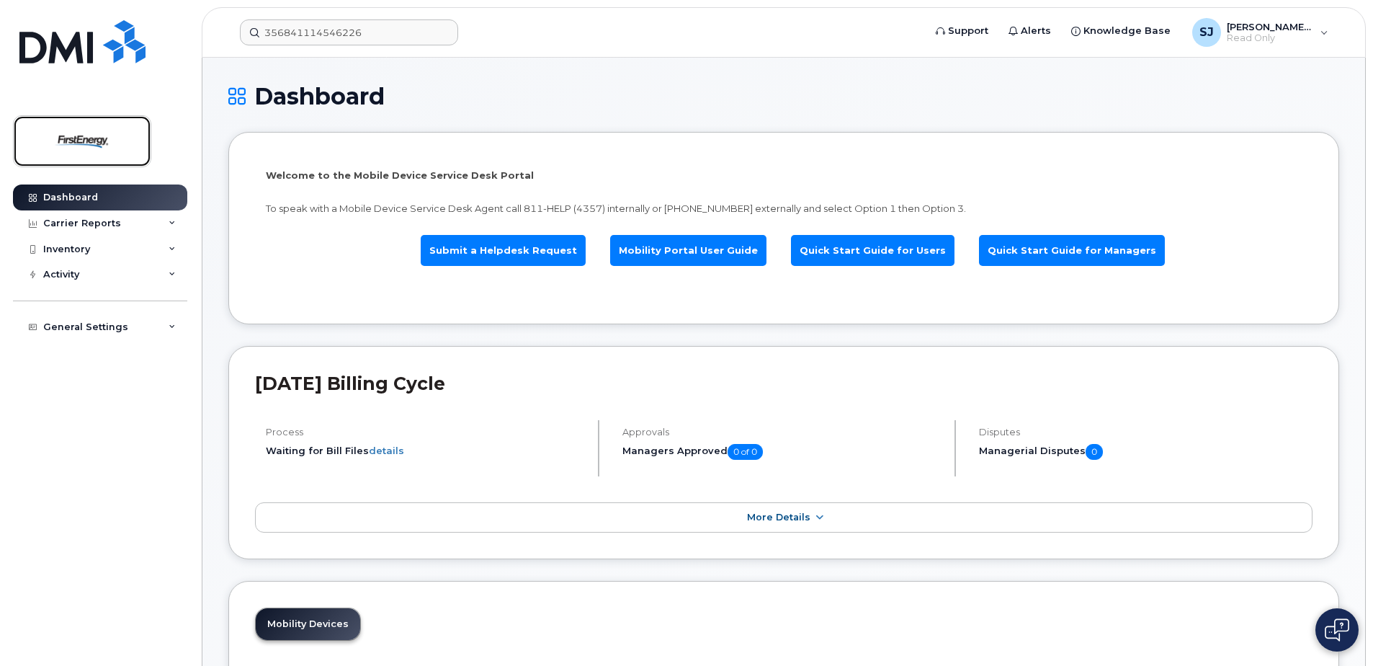
click at [56, 138] on img at bounding box center [82, 141] width 111 height 42
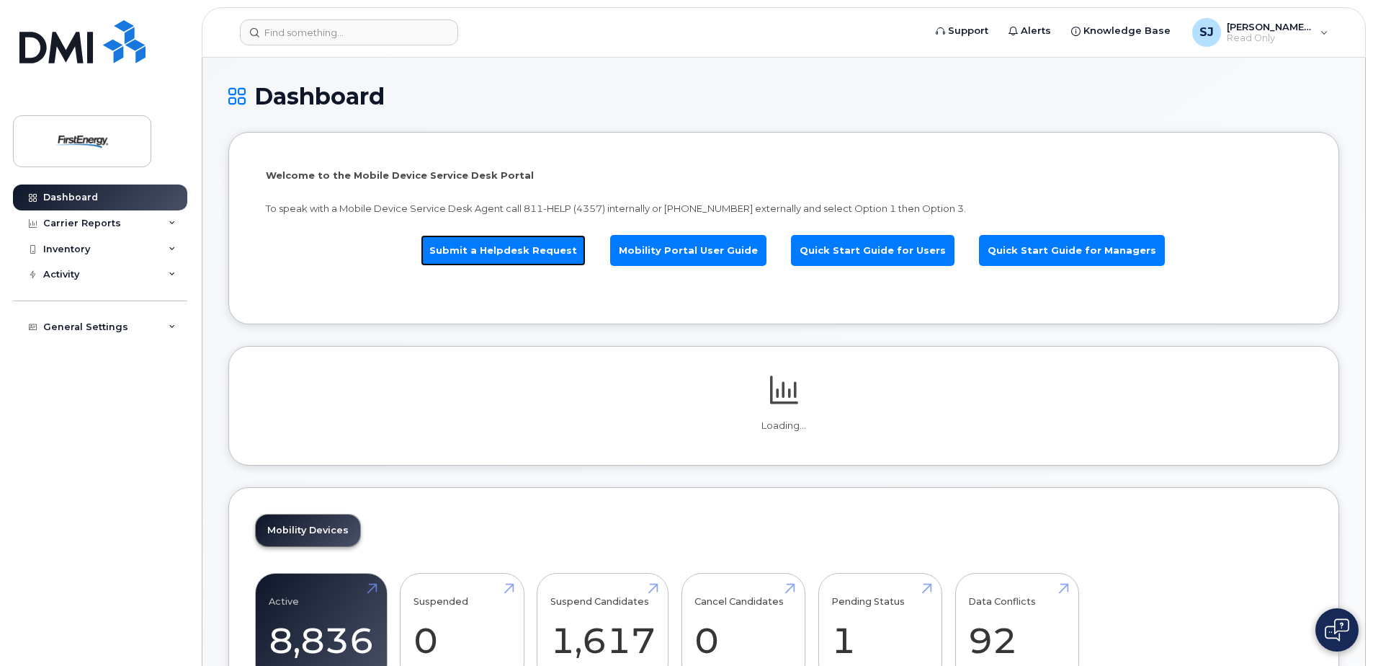
click at [504, 253] on link "Submit a Helpdesk Request" at bounding box center [503, 250] width 165 height 31
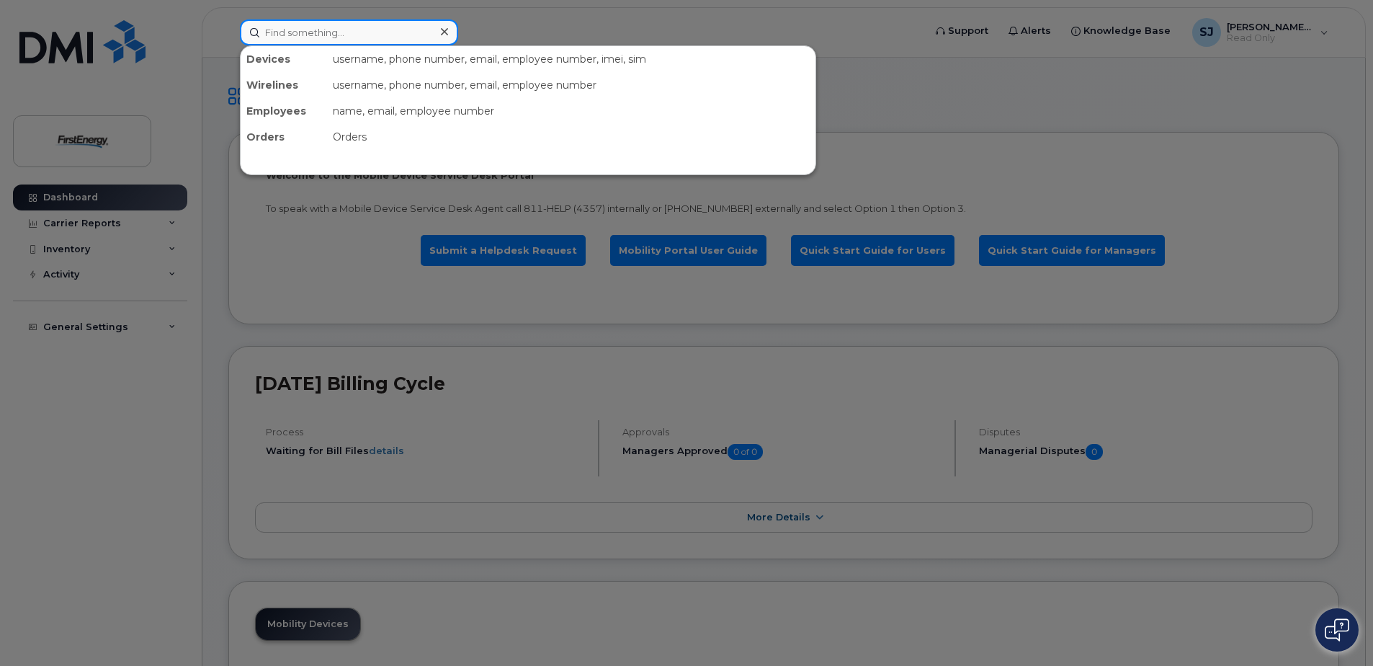
click at [310, 33] on input at bounding box center [349, 32] width 218 height 26
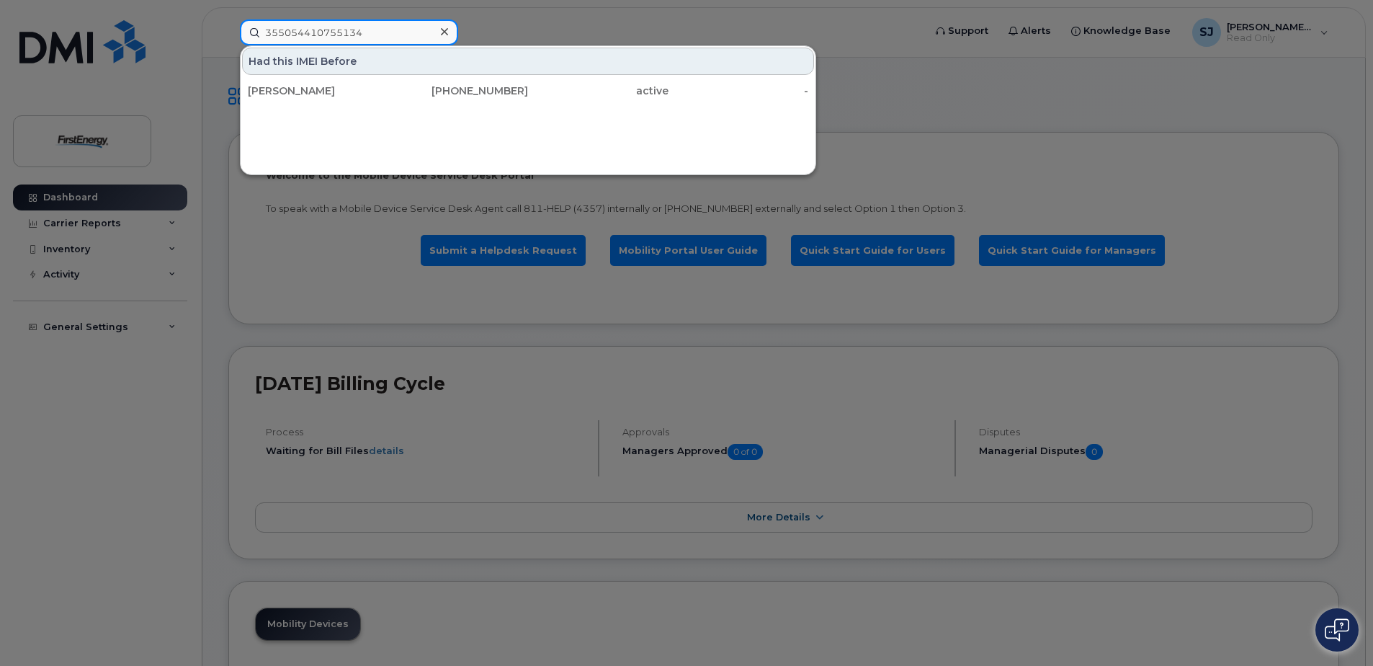
type input "355054410755134"
click at [442, 32] on icon at bounding box center [444, 32] width 7 height 12
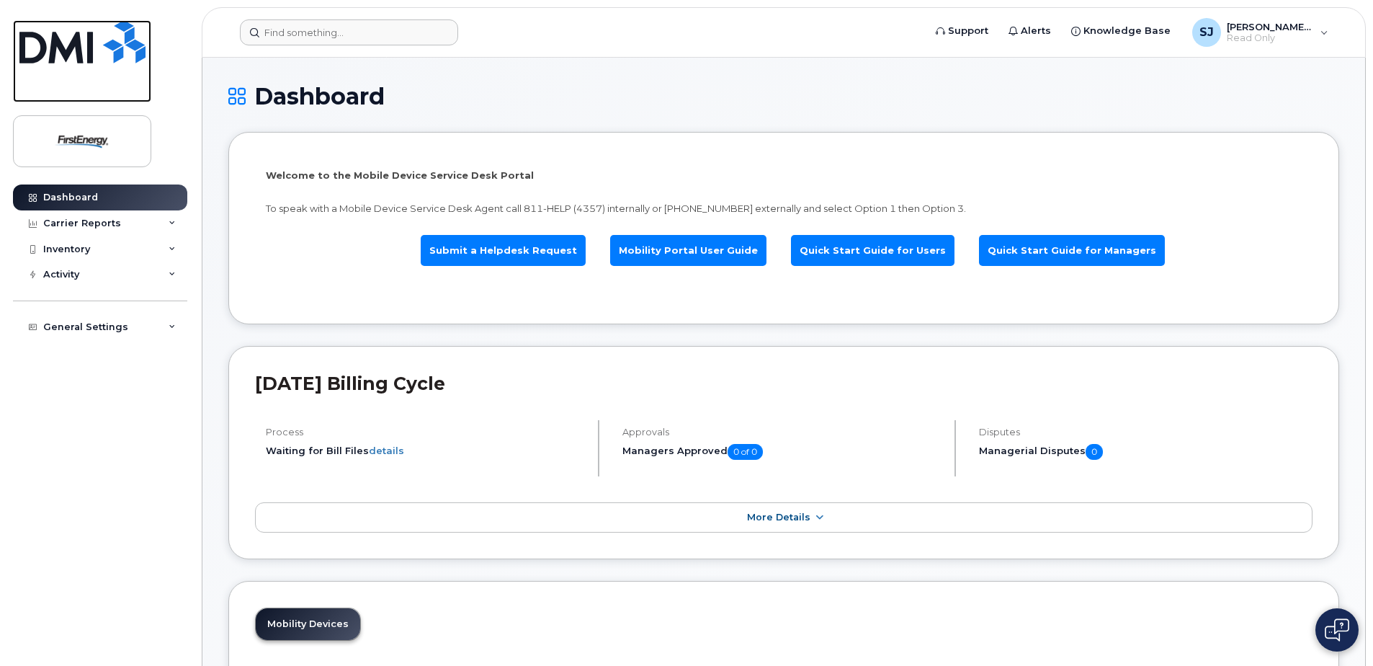
click at [116, 50] on img at bounding box center [82, 41] width 126 height 43
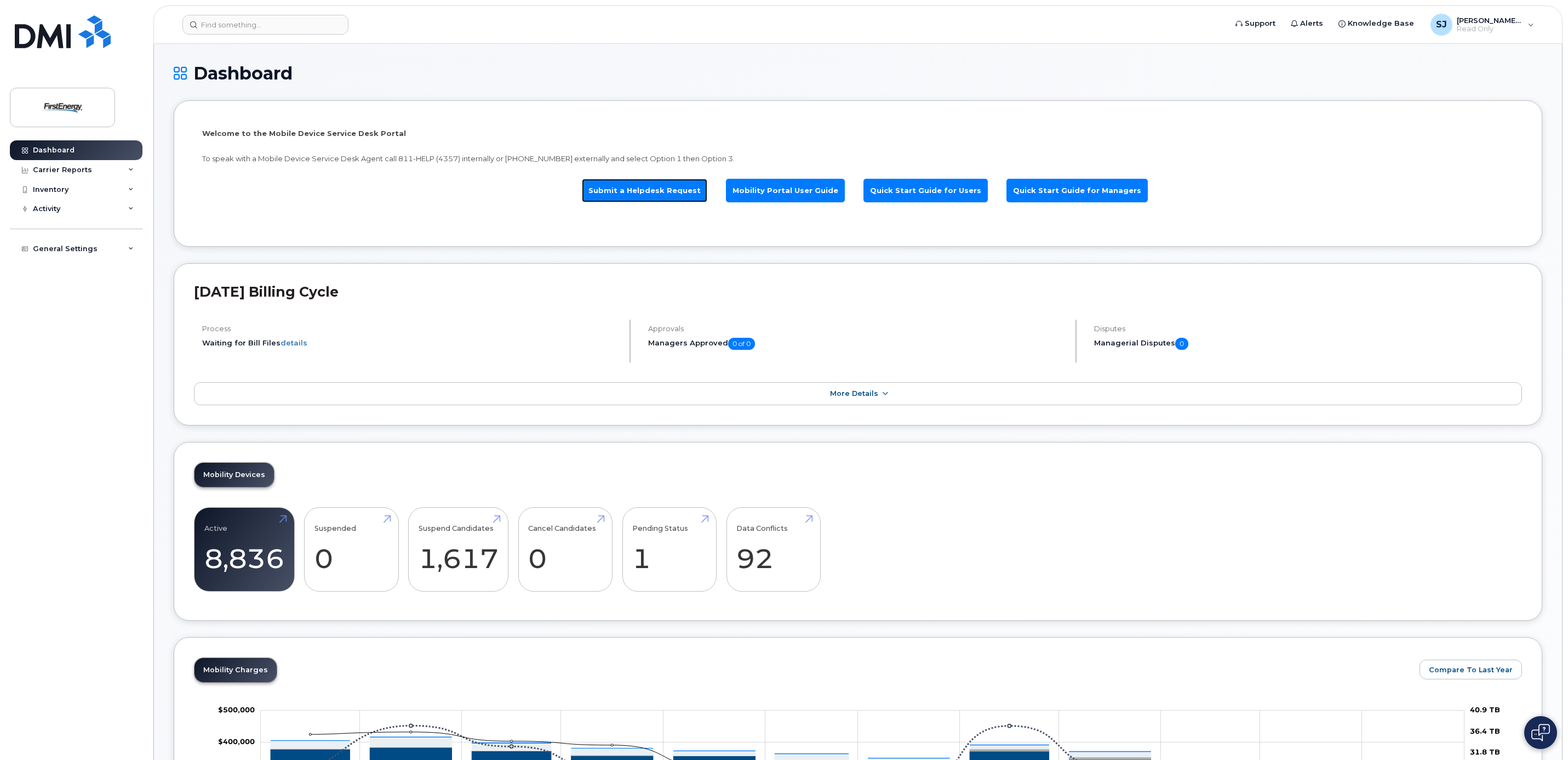
click at [662, 191] on link "Submit a Helpdesk Request" at bounding box center [644, 190] width 125 height 24
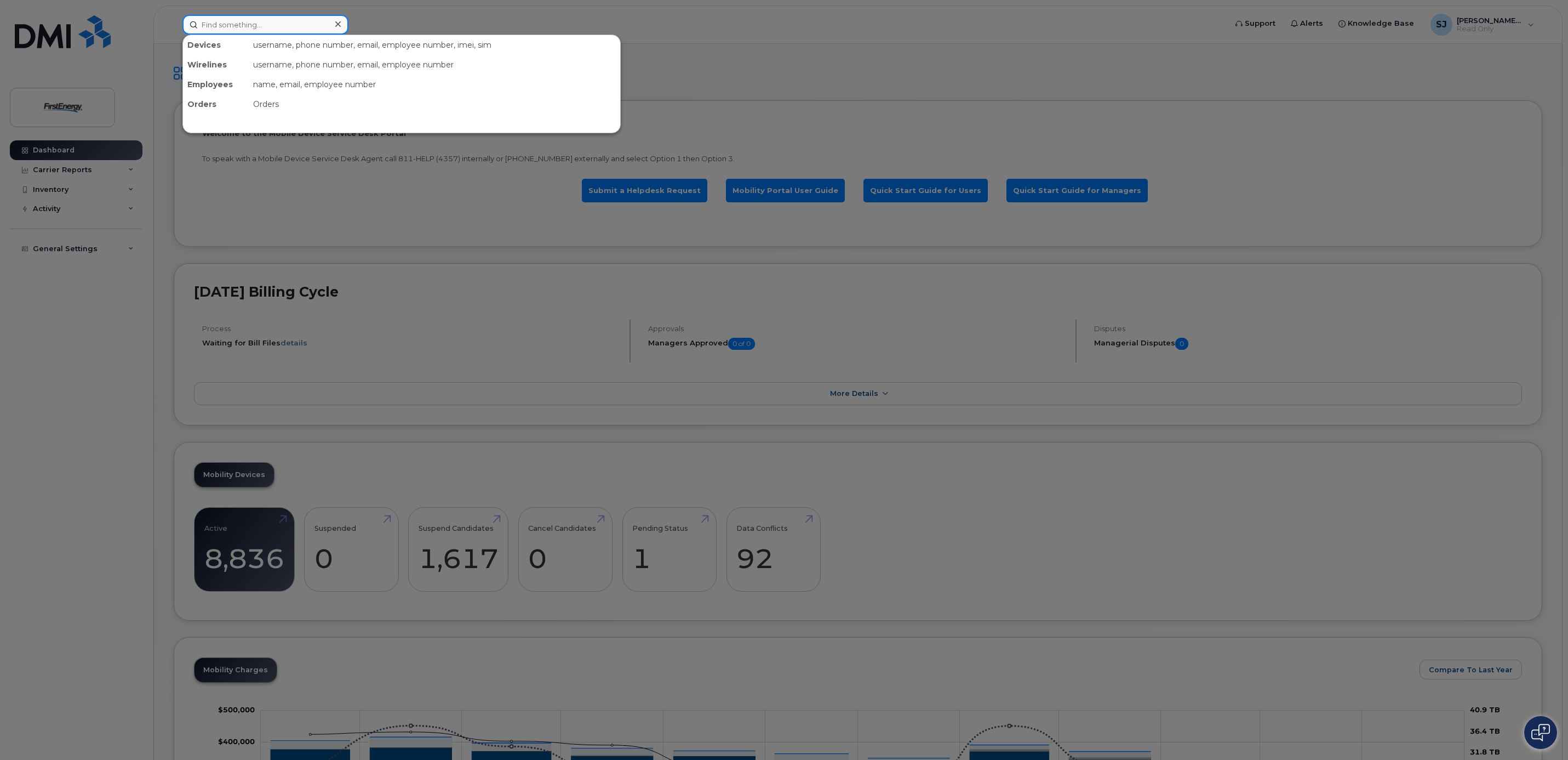
click at [236, 27] on input at bounding box center [265, 24] width 166 height 20
type input "356479109478830"
click at [224, 196] on div at bounding box center [784, 380] width 1568 height 760
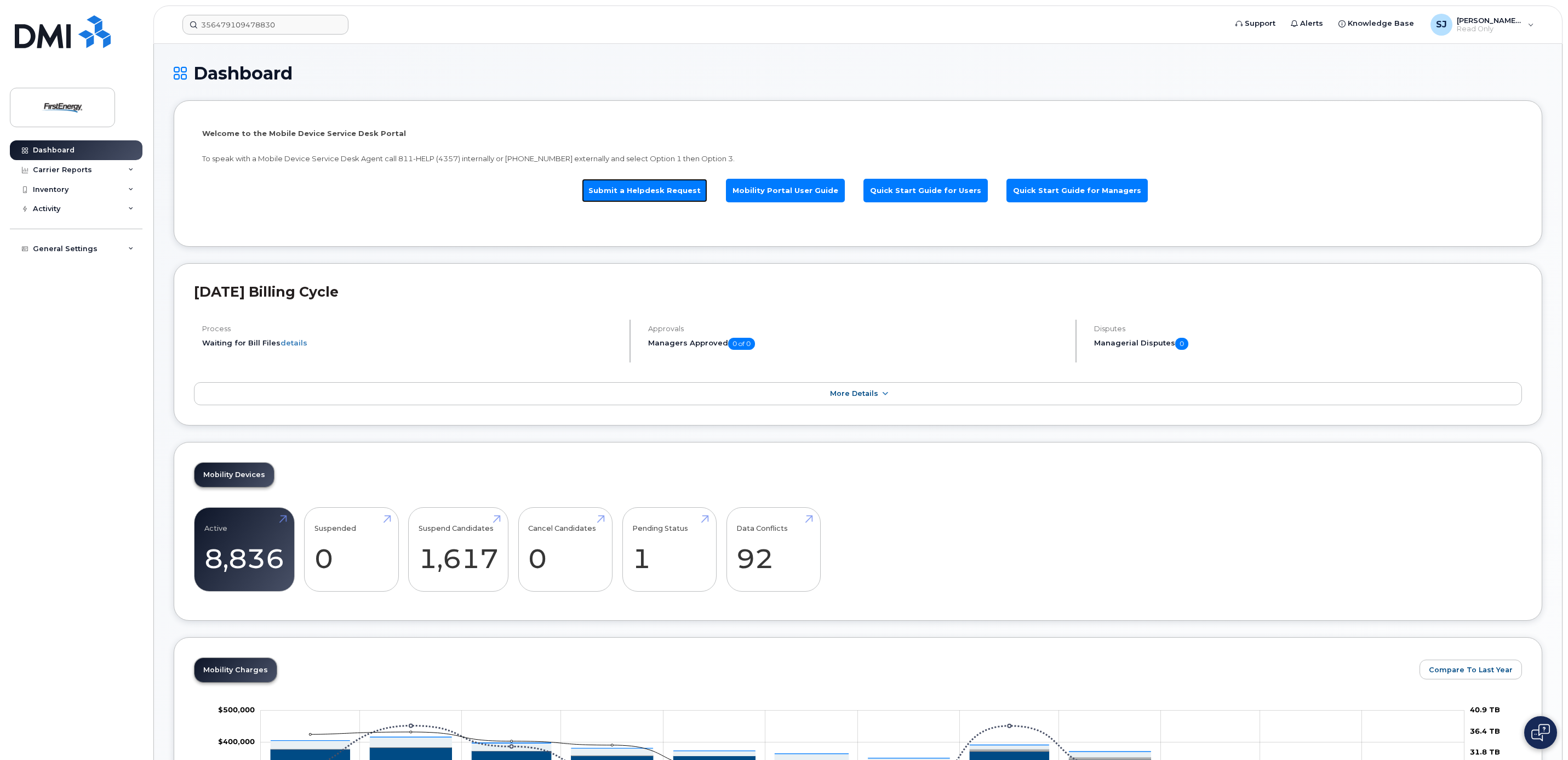
click at [638, 189] on link "Submit a Helpdesk Request" at bounding box center [644, 190] width 125 height 24
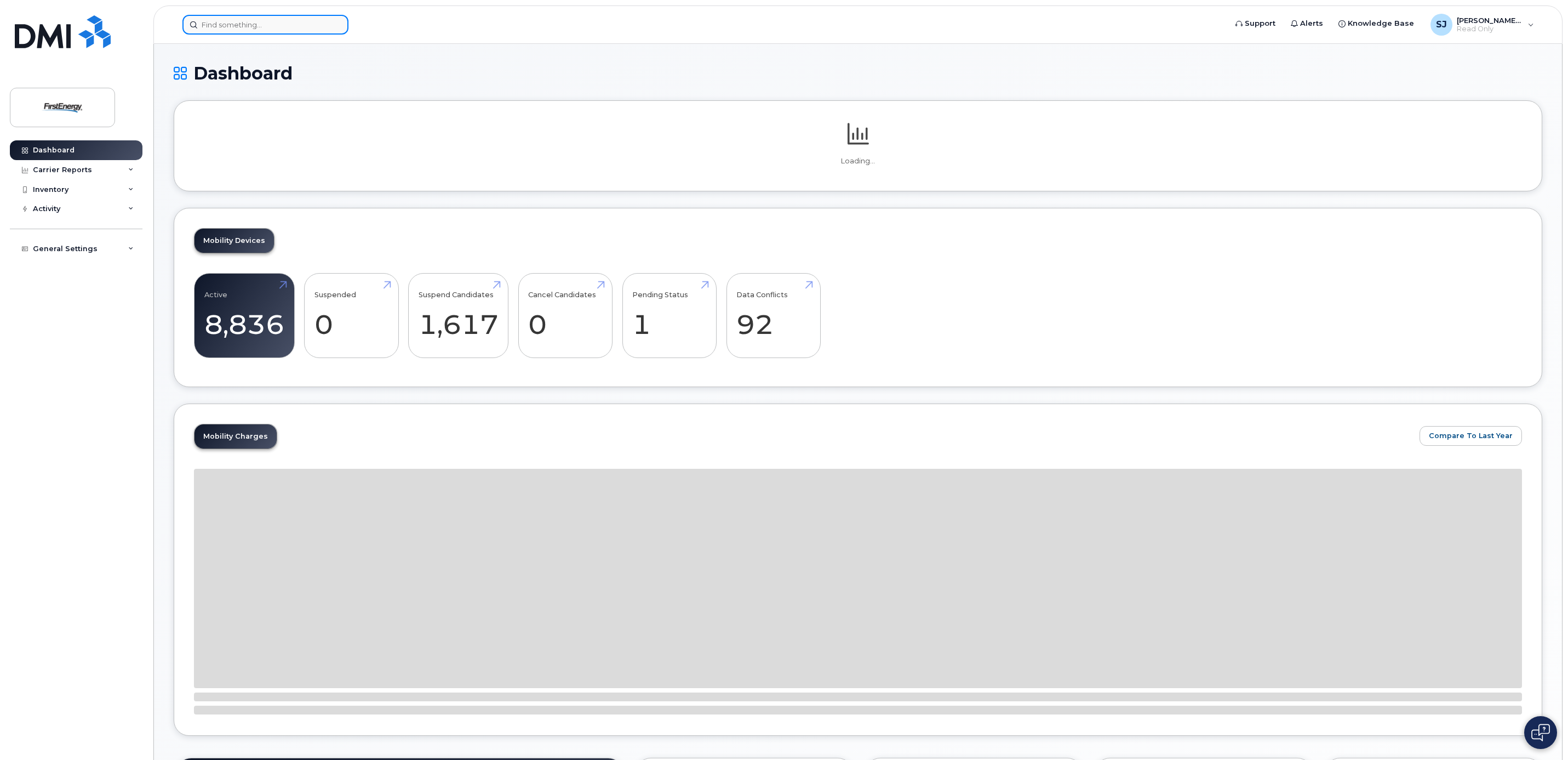
click at [246, 27] on input at bounding box center [265, 24] width 166 height 20
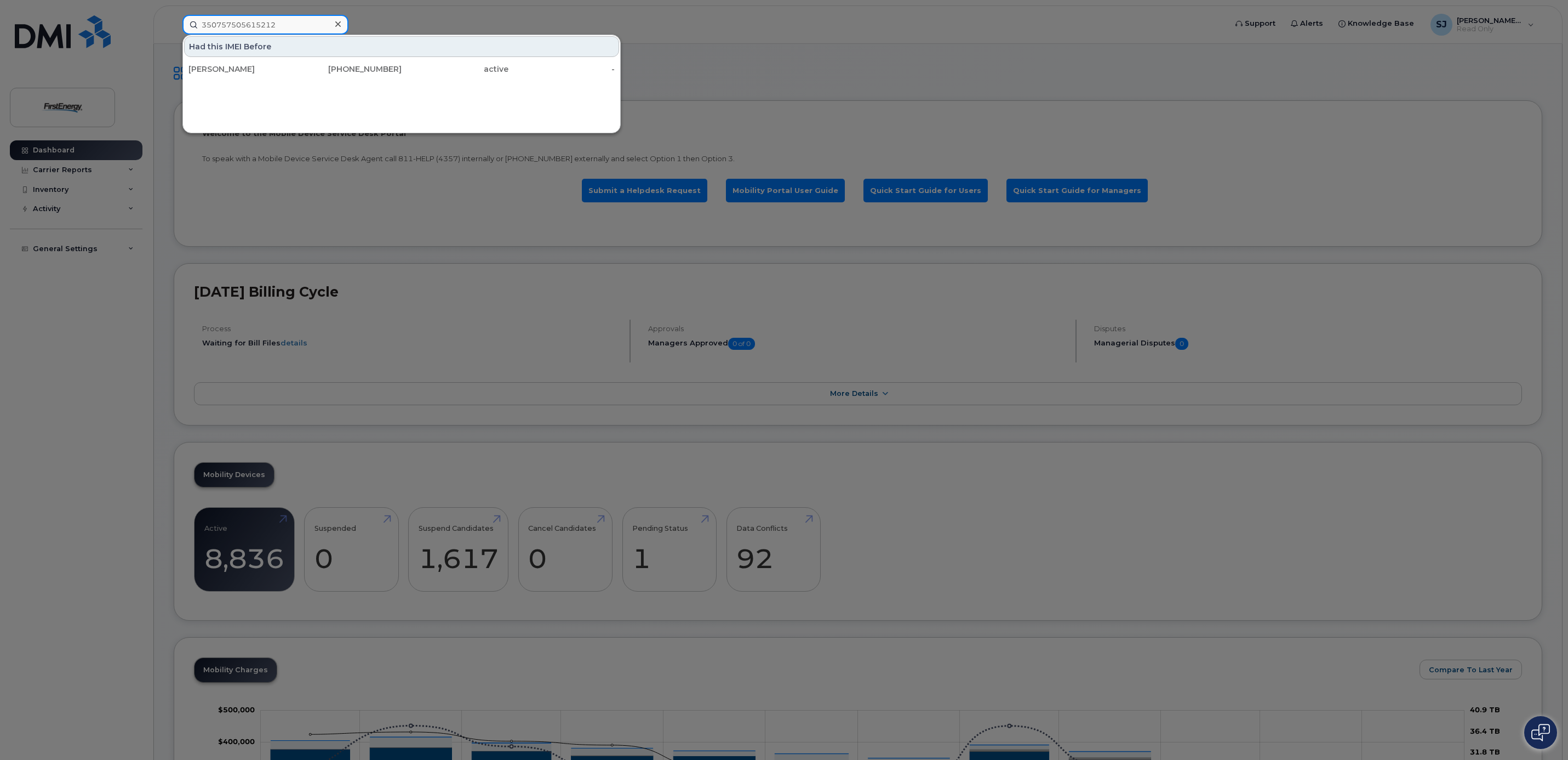
type input "350757505615212"
click at [65, 38] on div at bounding box center [784, 380] width 1568 height 760
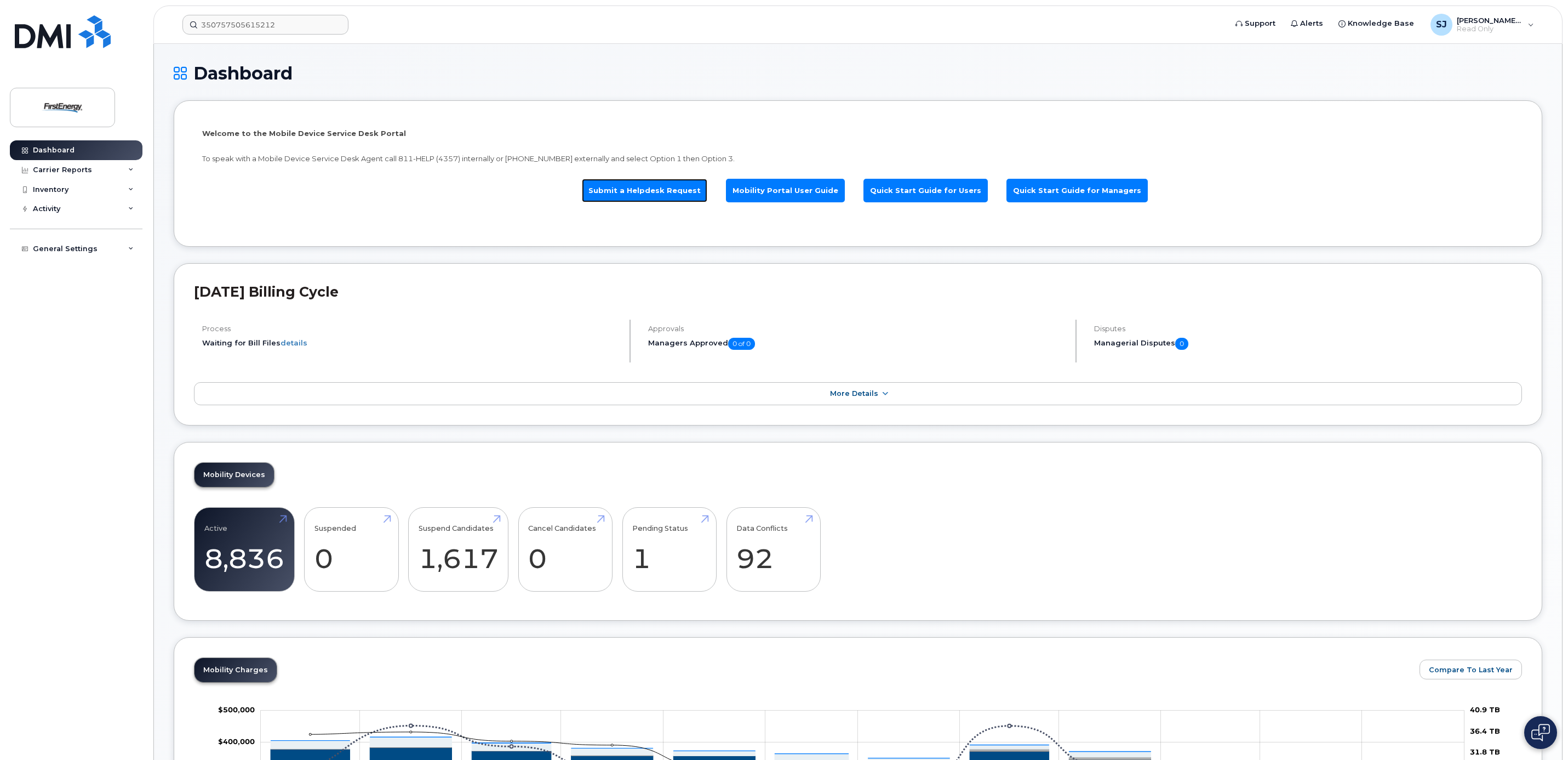
click at [652, 189] on link "Submit a Helpdesk Request" at bounding box center [644, 190] width 125 height 24
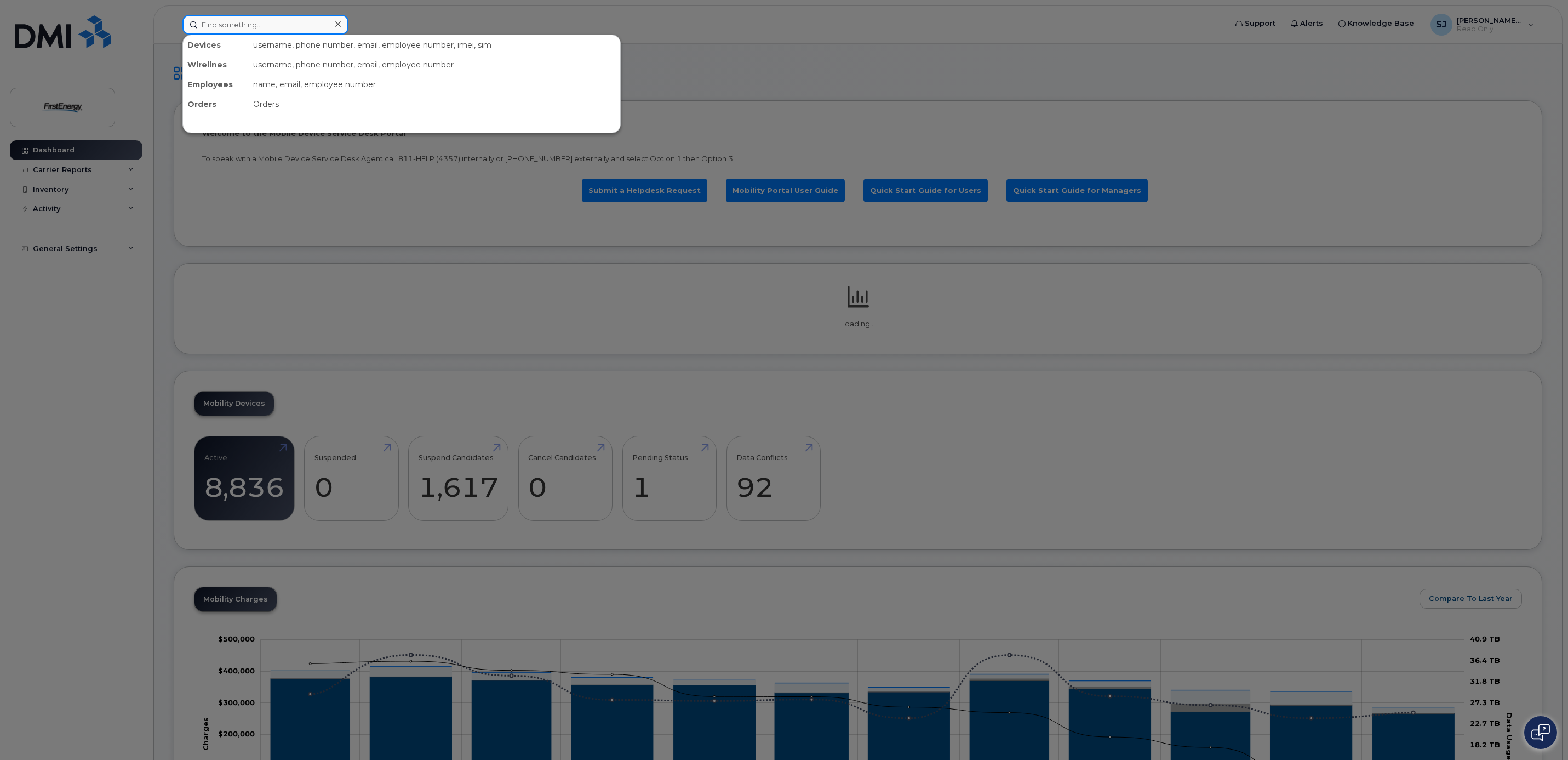
click at [295, 21] on input at bounding box center [265, 24] width 166 height 20
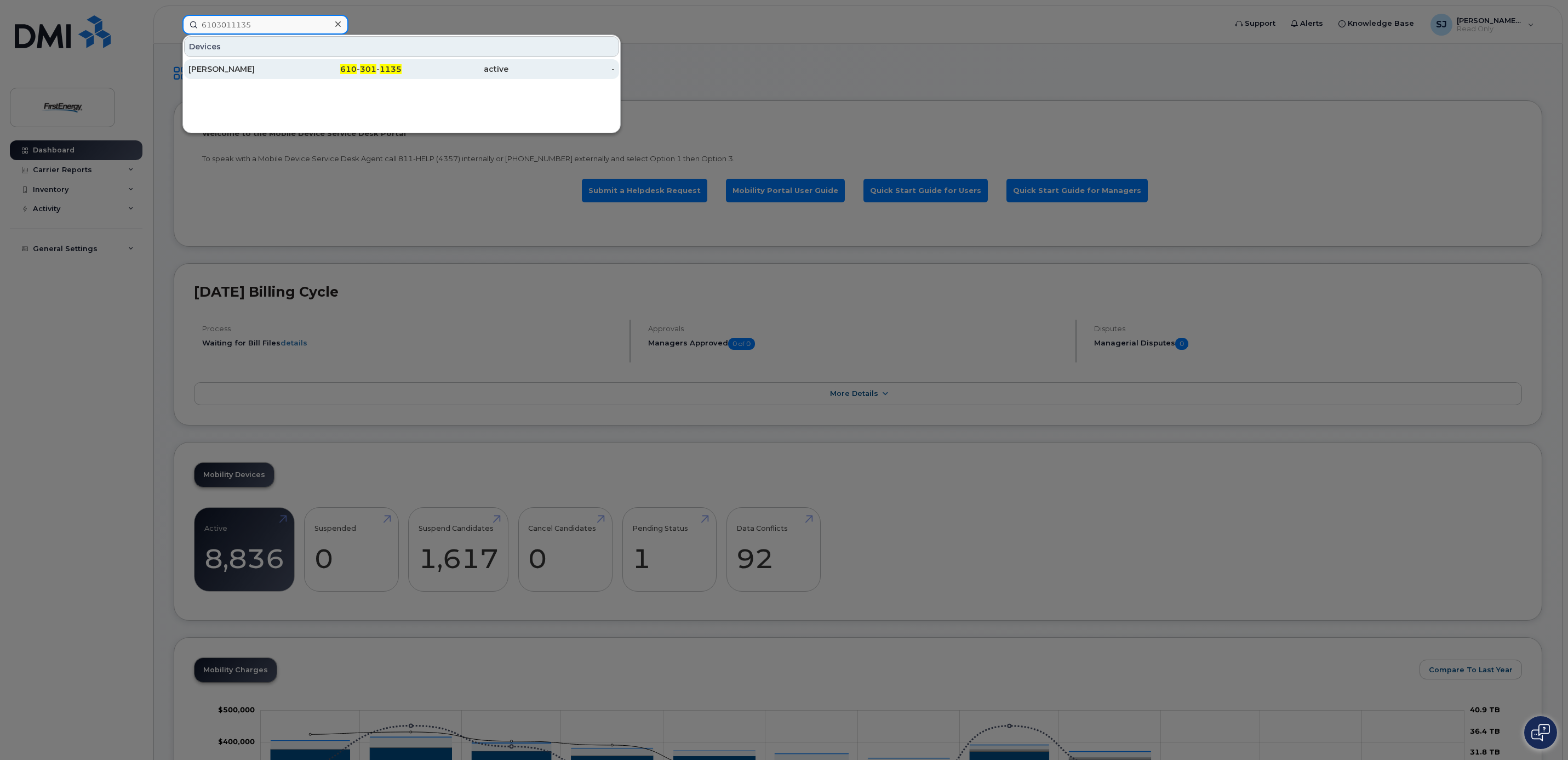
type input "6103011135"
click at [255, 70] on div "[PERSON_NAME]" at bounding box center [242, 69] width 107 height 11
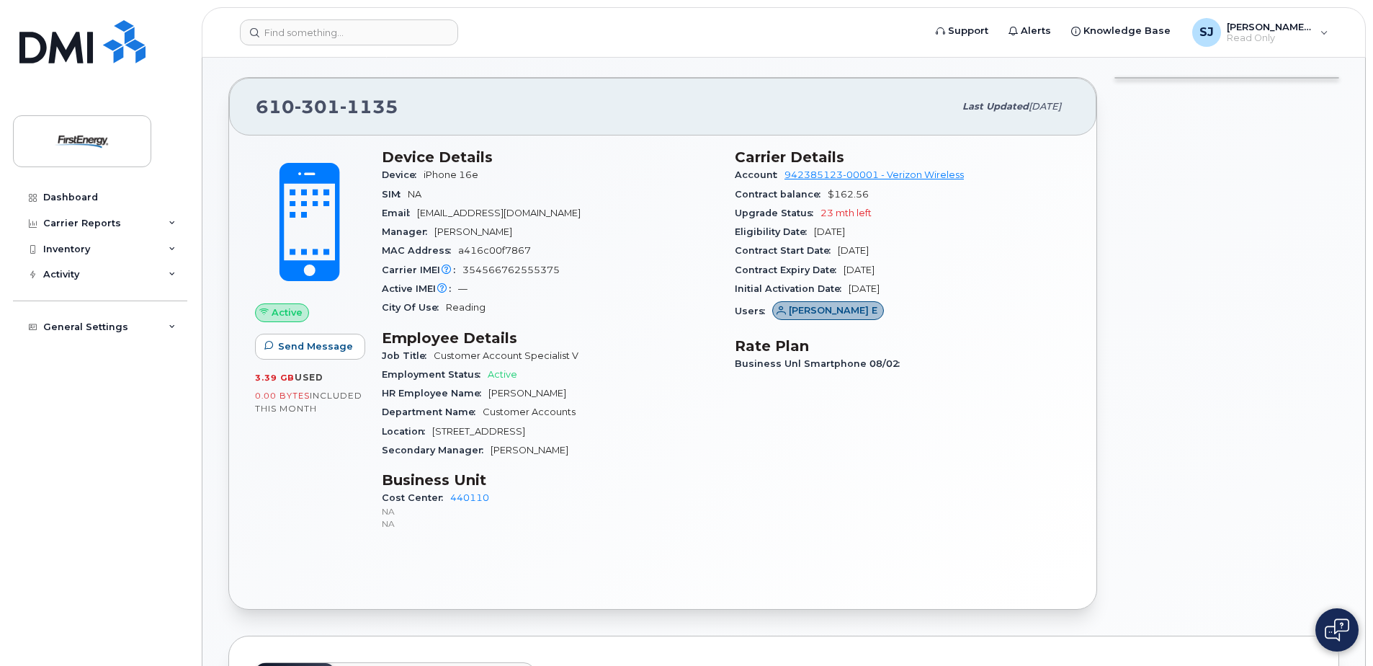
scroll to position [216, 0]
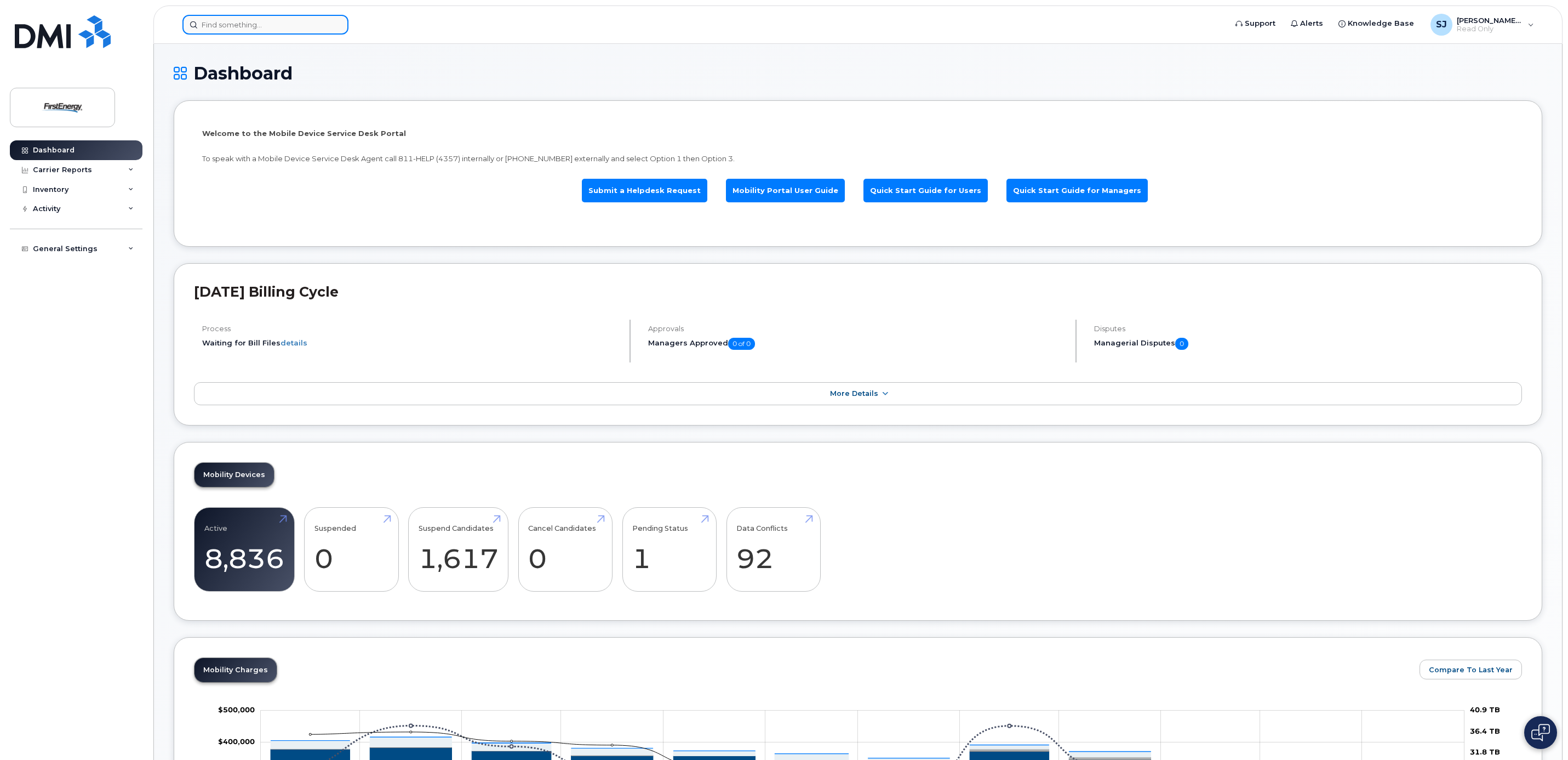
click at [265, 24] on input at bounding box center [265, 24] width 166 height 20
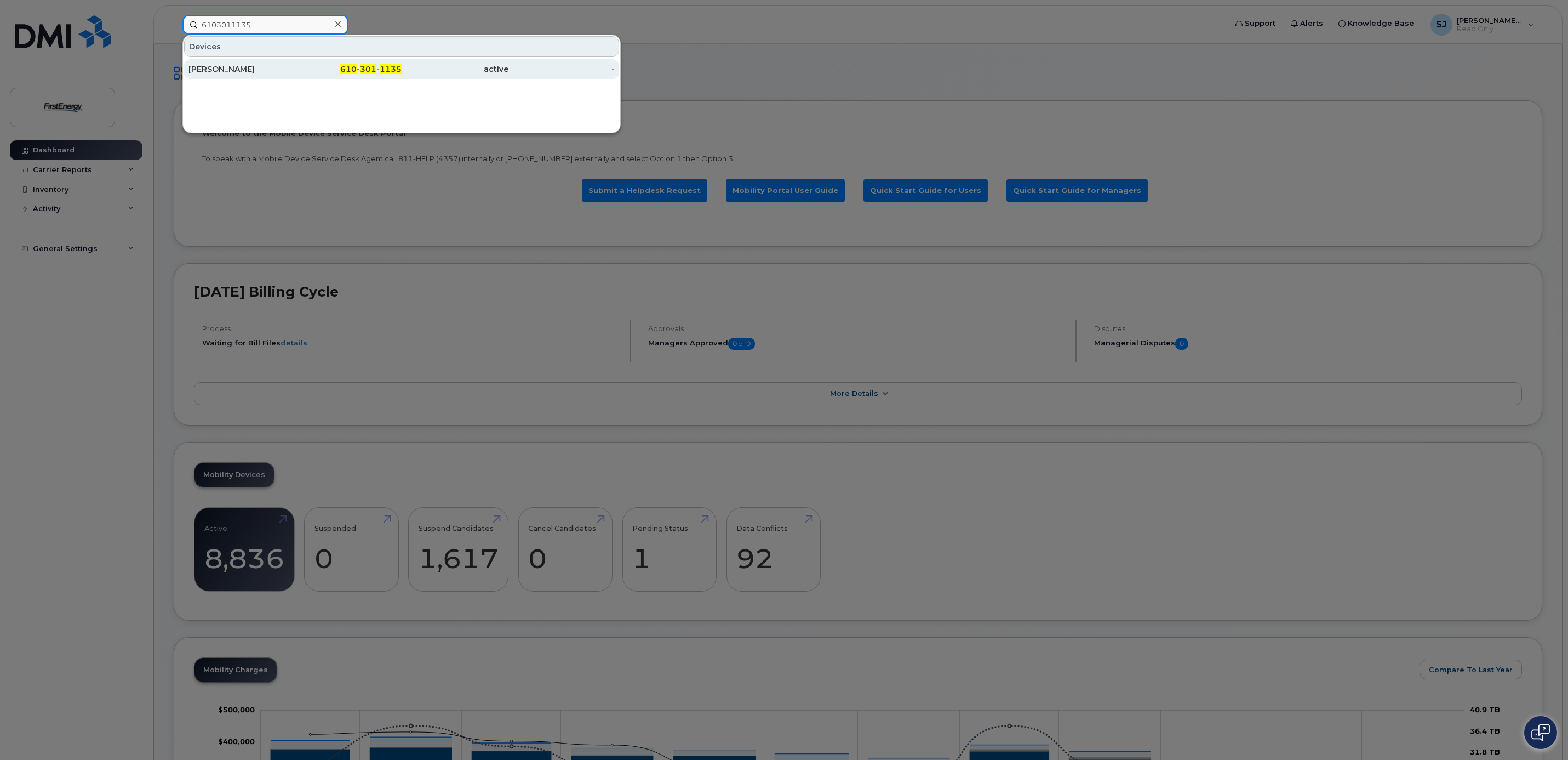
type input "6103011135"
click at [250, 65] on div "Marnell E McCarthy" at bounding box center [242, 69] width 107 height 11
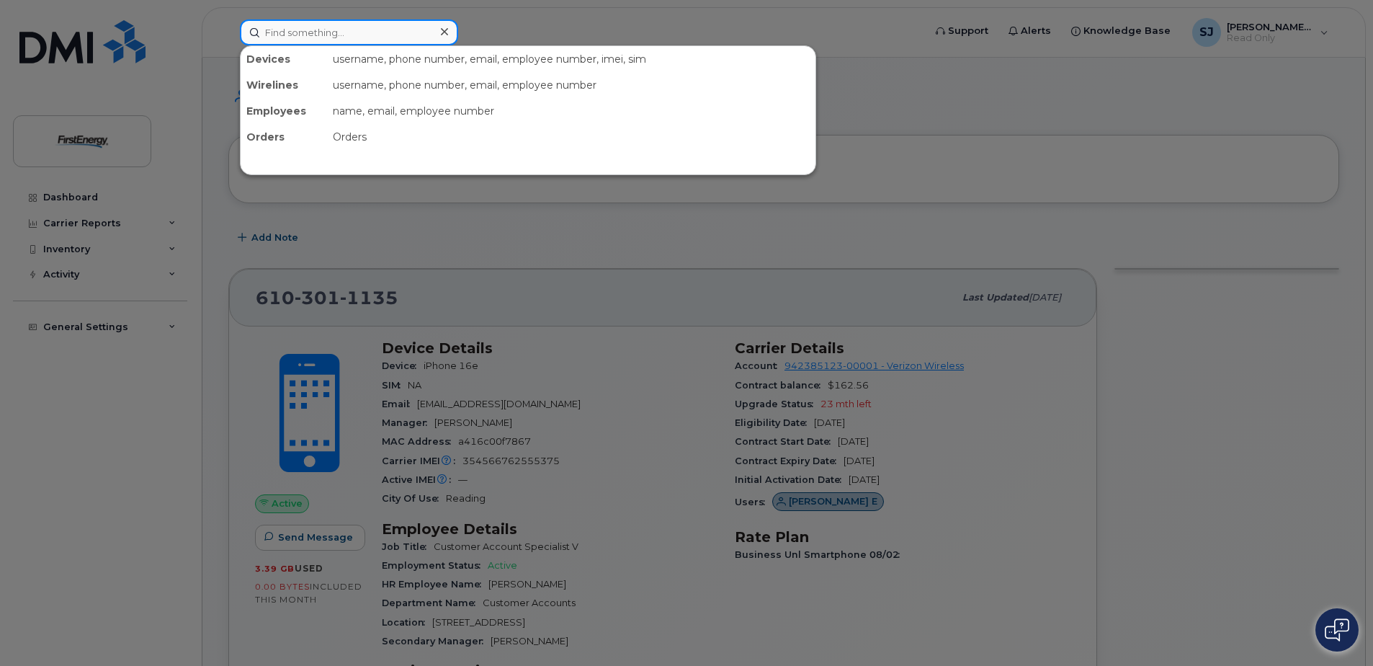
click at [415, 35] on input at bounding box center [349, 32] width 218 height 26
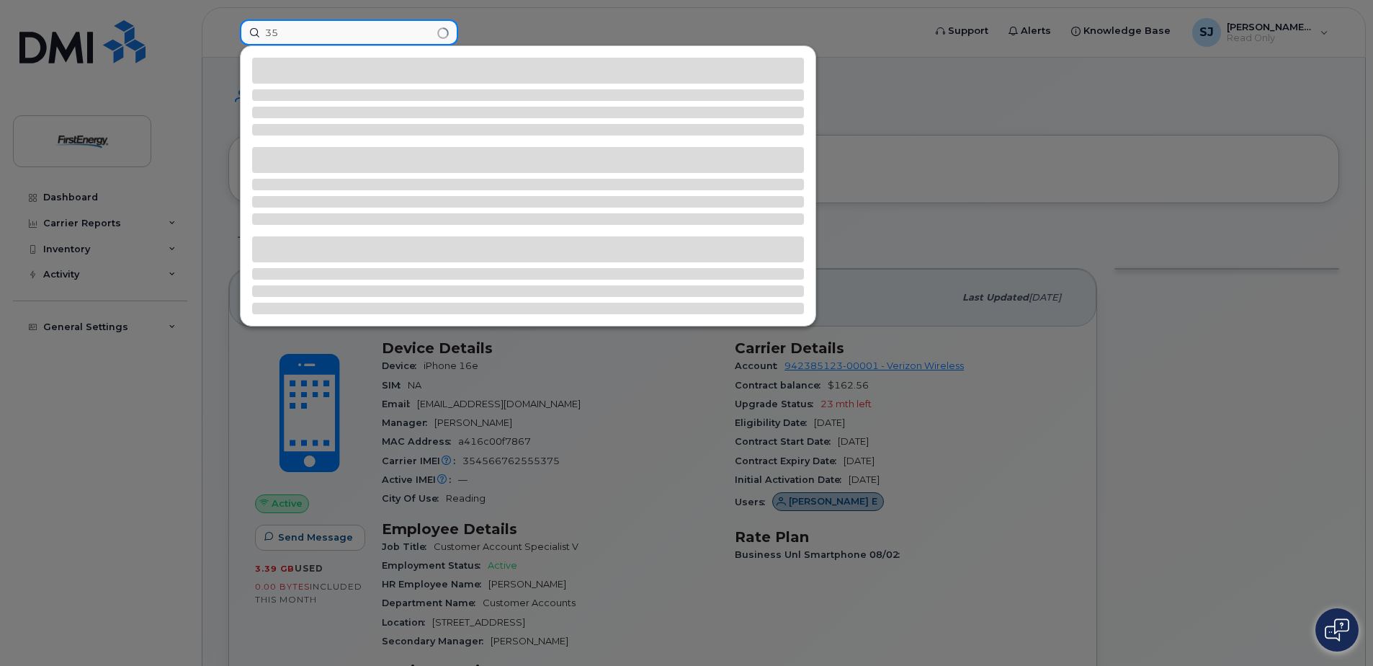
type input "3"
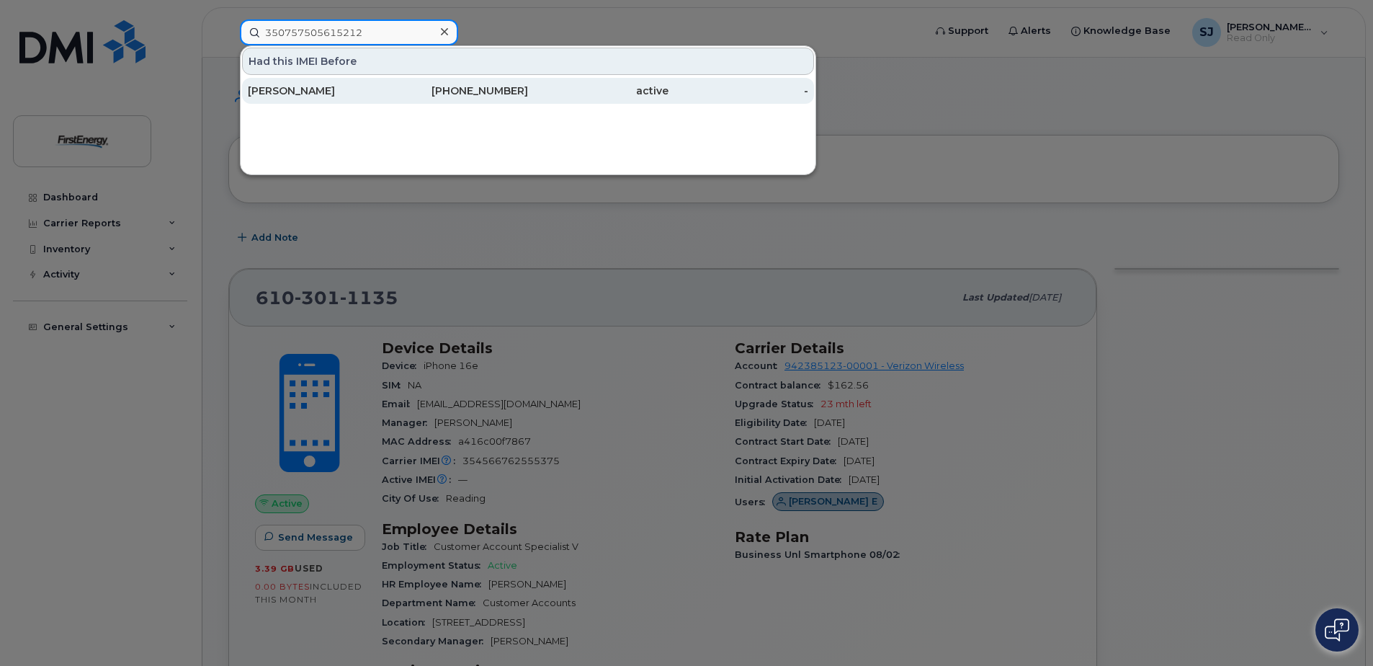
type input "350757505615212"
click at [308, 86] on div "[PERSON_NAME]" at bounding box center [318, 91] width 141 height 14
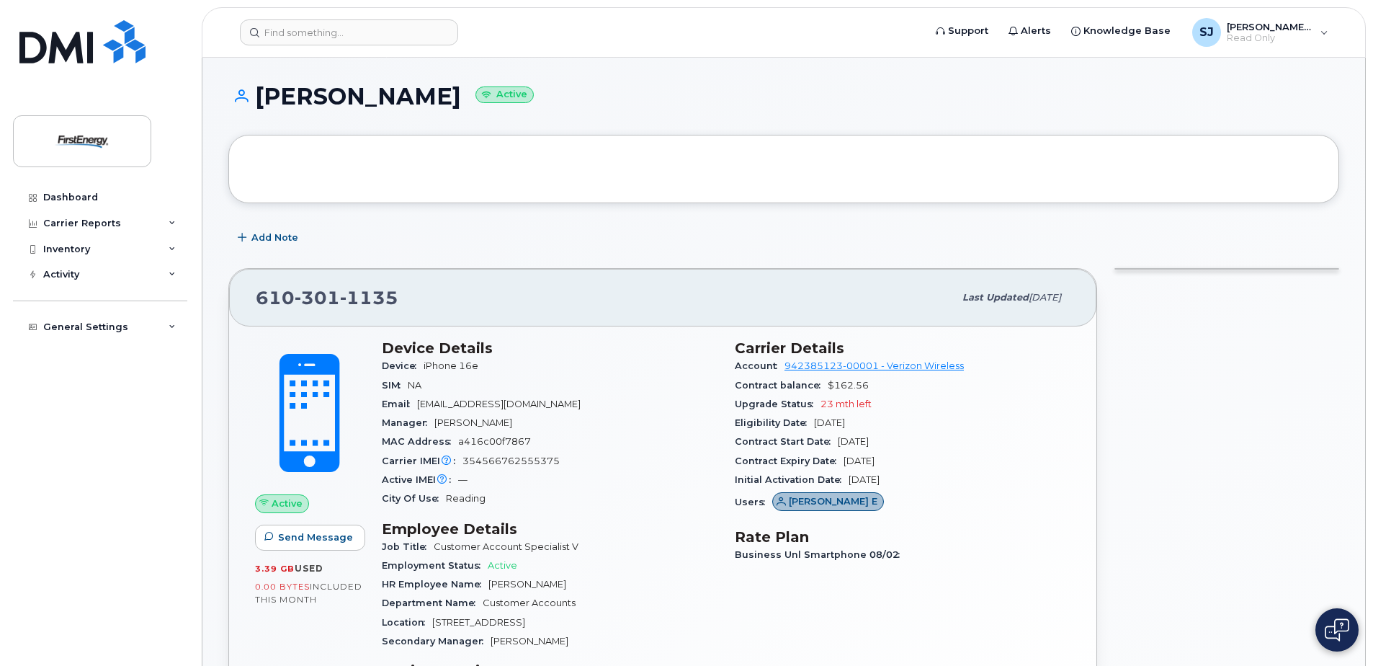
drag, startPoint x: 678, startPoint y: 349, endPoint x: 693, endPoint y: 354, distance: 15.7
click at [693, 354] on h3 "Device Details" at bounding box center [550, 347] width 336 height 17
click at [320, 34] on input at bounding box center [349, 32] width 218 height 26
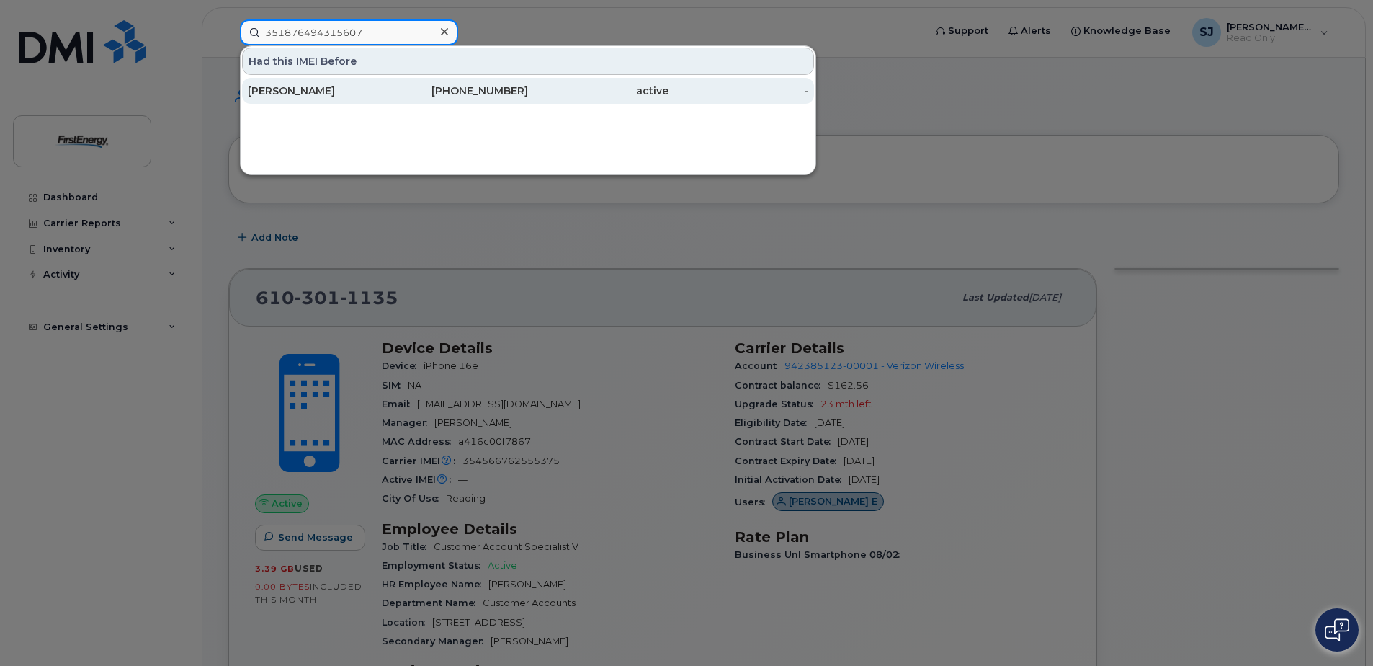
type input "351876494315607"
click at [298, 89] on div "[PERSON_NAME]" at bounding box center [318, 91] width 141 height 14
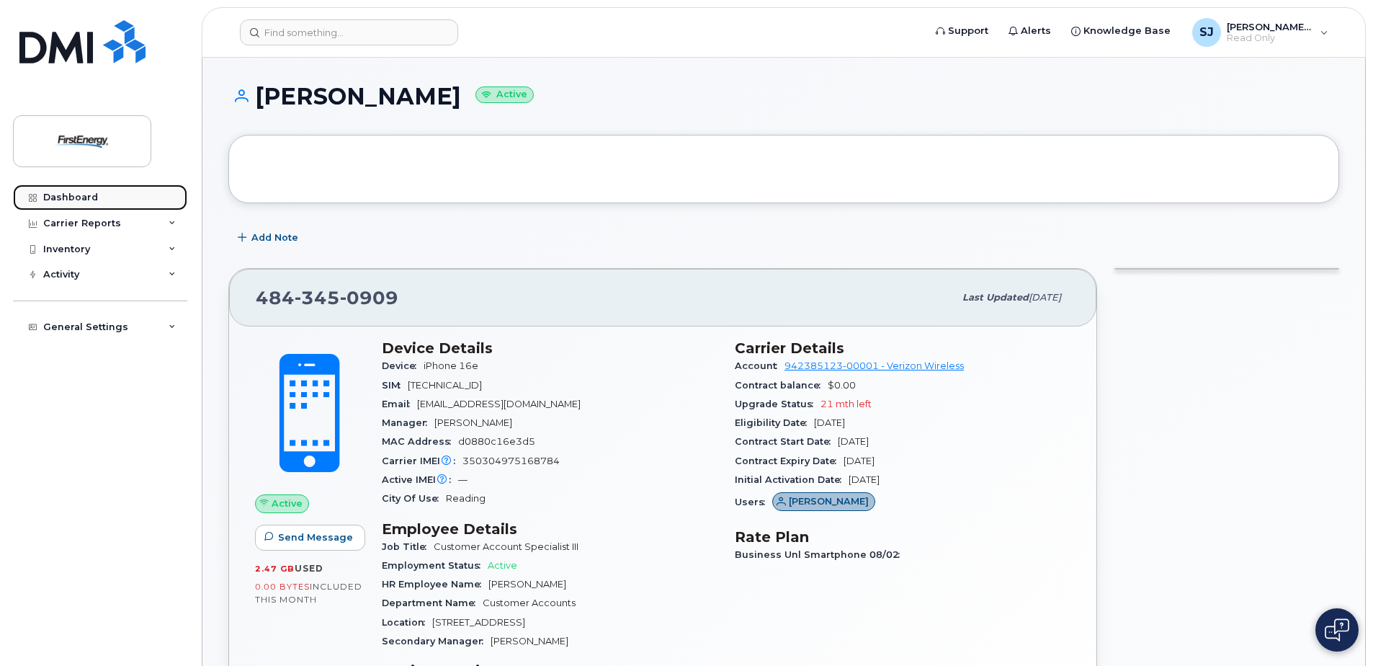
click at [80, 200] on div "Dashboard" at bounding box center [70, 198] width 55 height 12
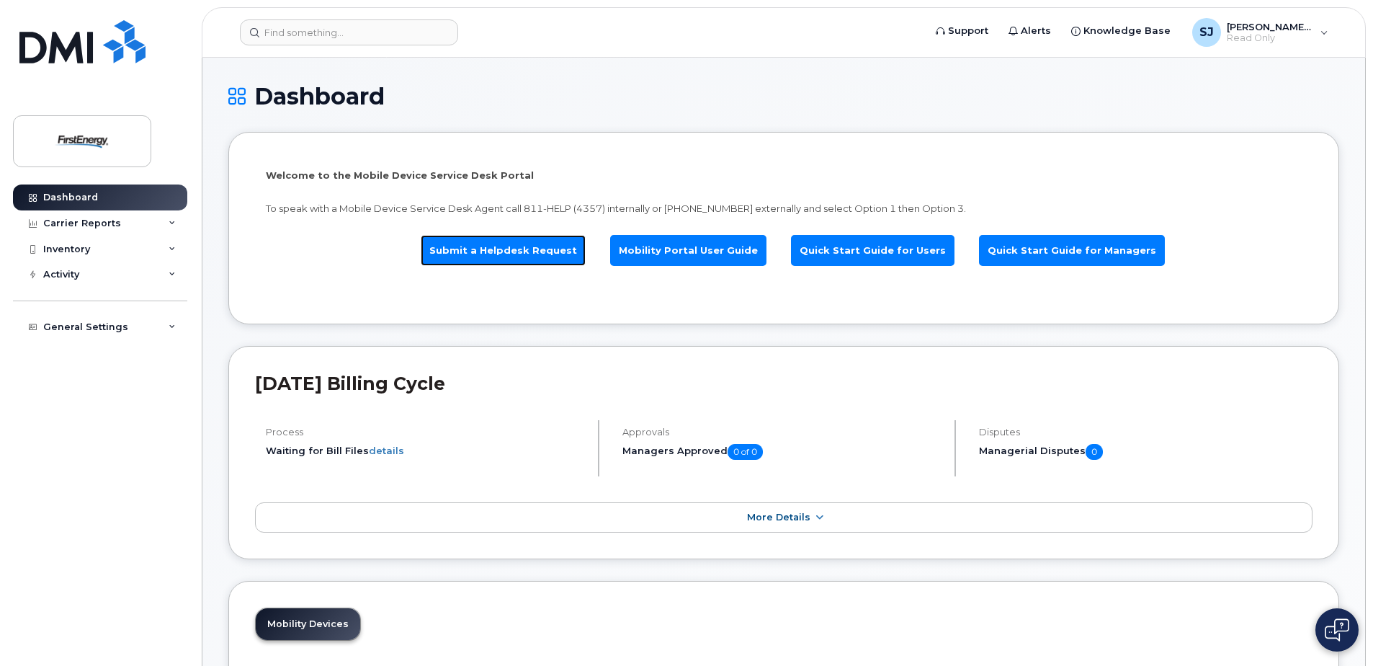
click at [536, 254] on link "Submit a Helpdesk Request" at bounding box center [503, 250] width 165 height 31
